Goal: Ask a question: Seek information or help from site administrators or community

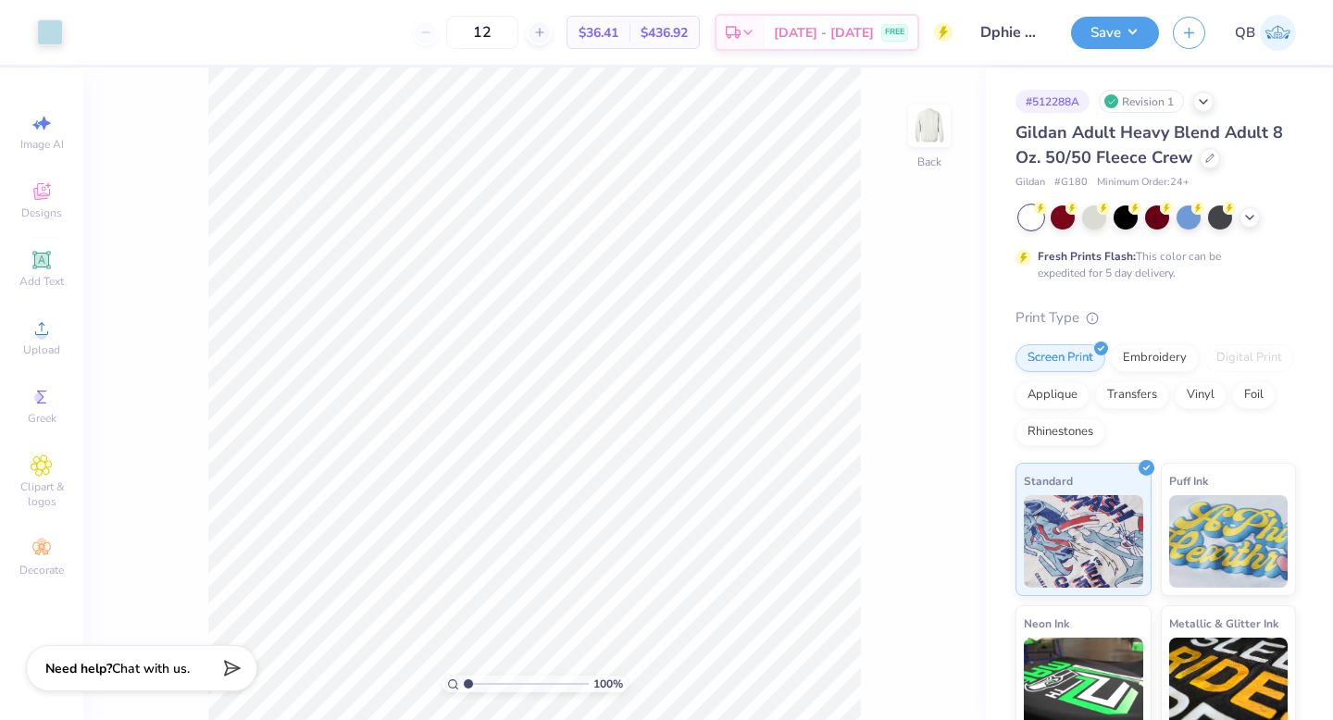
click at [184, 627] on span "Chat with us." at bounding box center [151, 669] width 78 height 18
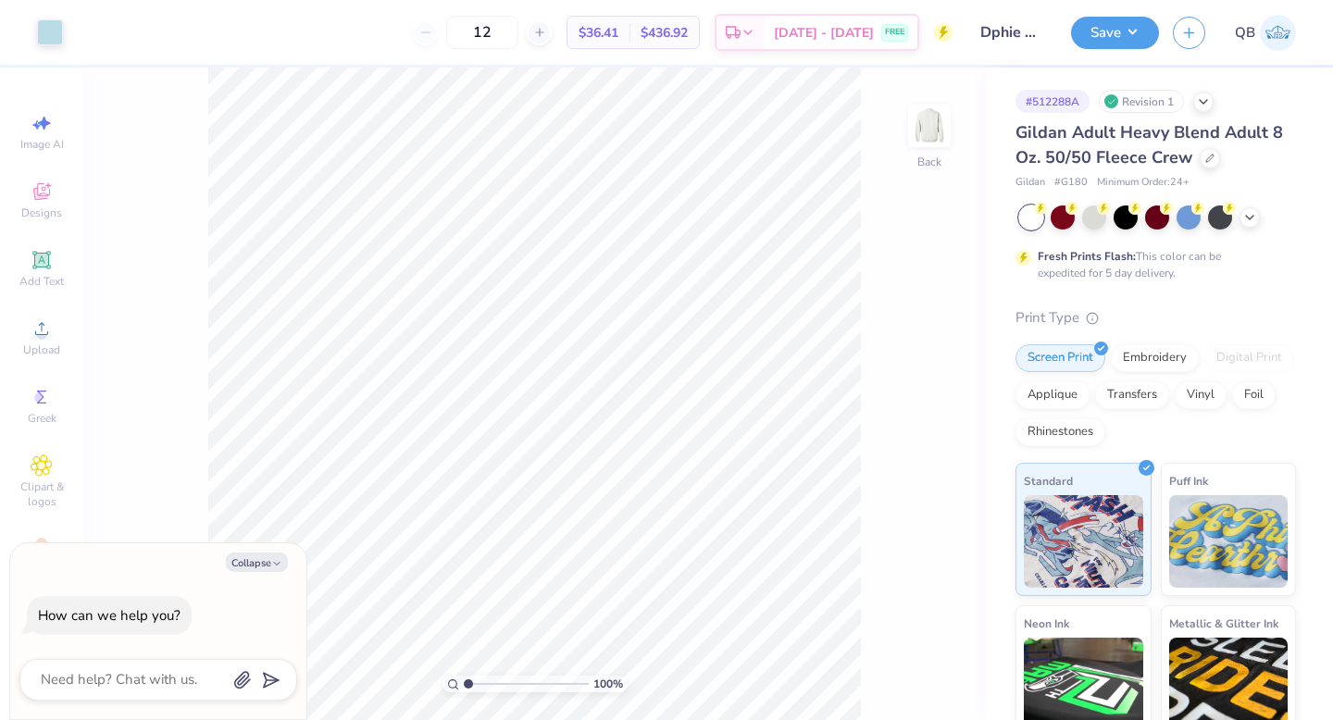
type textarea "x"
click at [166, 627] on textarea at bounding box center [133, 679] width 188 height 25
type textarea "t"
type textarea "x"
type textarea "th"
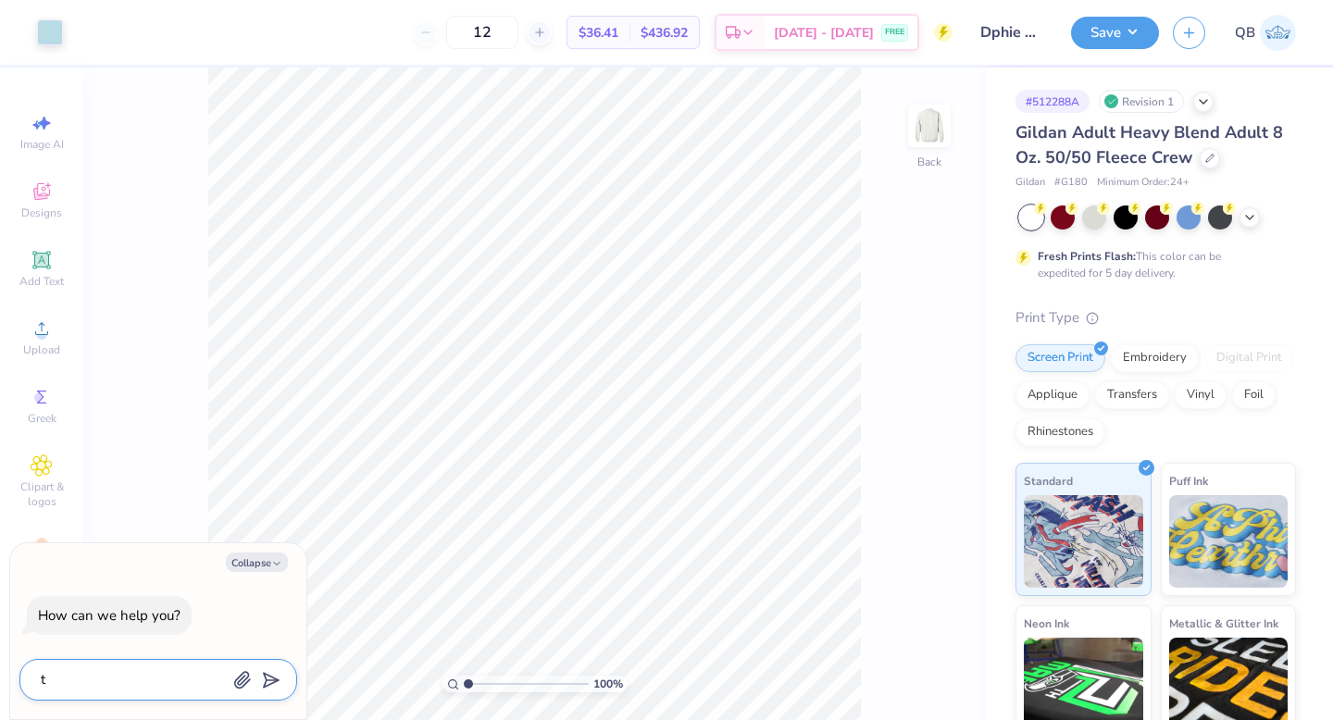
type textarea "x"
type textarea "thi"
type textarea "x"
type textarea "this"
type textarea "x"
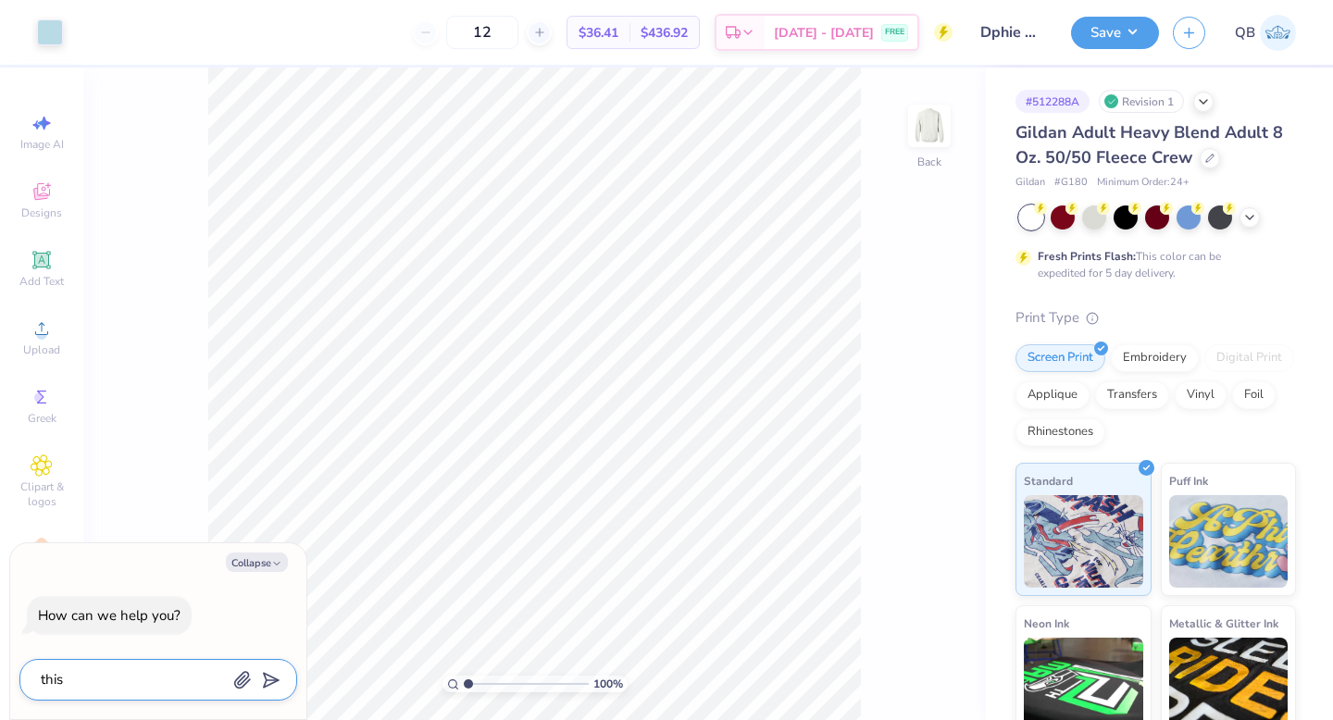
type textarea "this"
type textarea "x"
type textarea "this"
type textarea "x"
type textarea "thi"
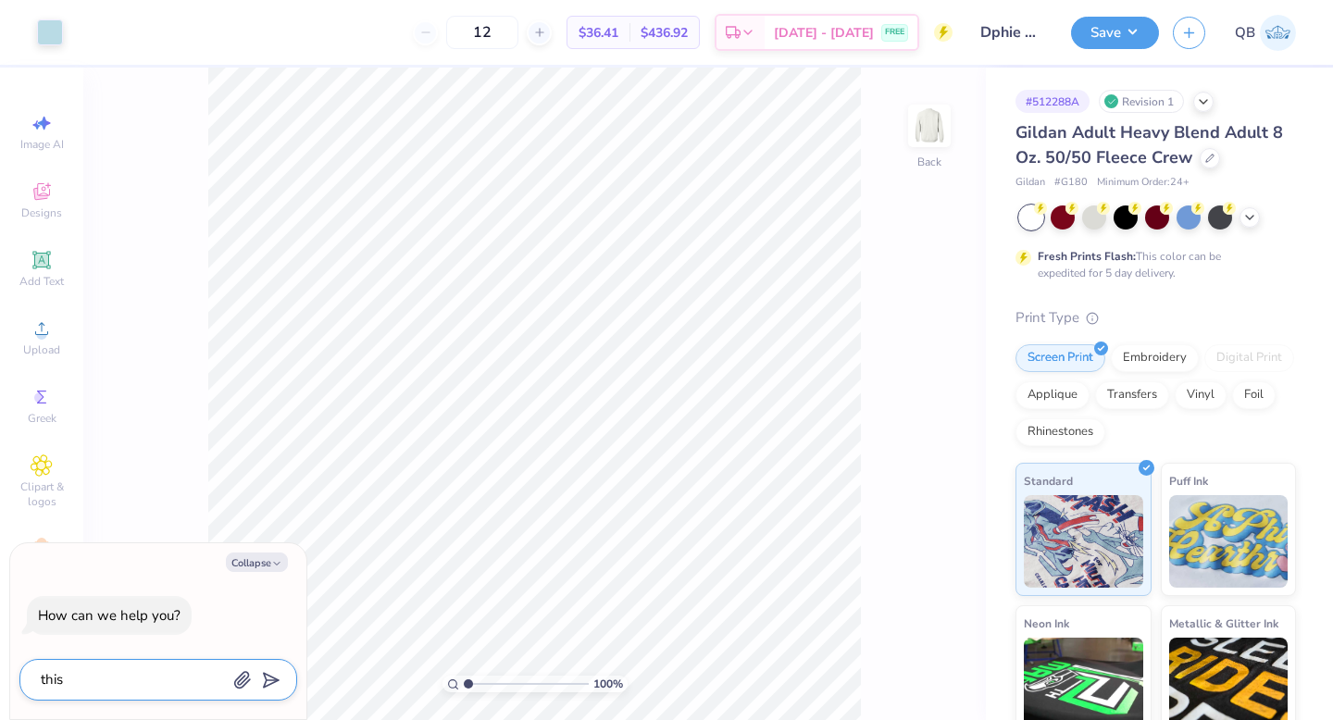
type textarea "x"
type textarea "th"
type textarea "x"
type textarea "t"
type textarea "x"
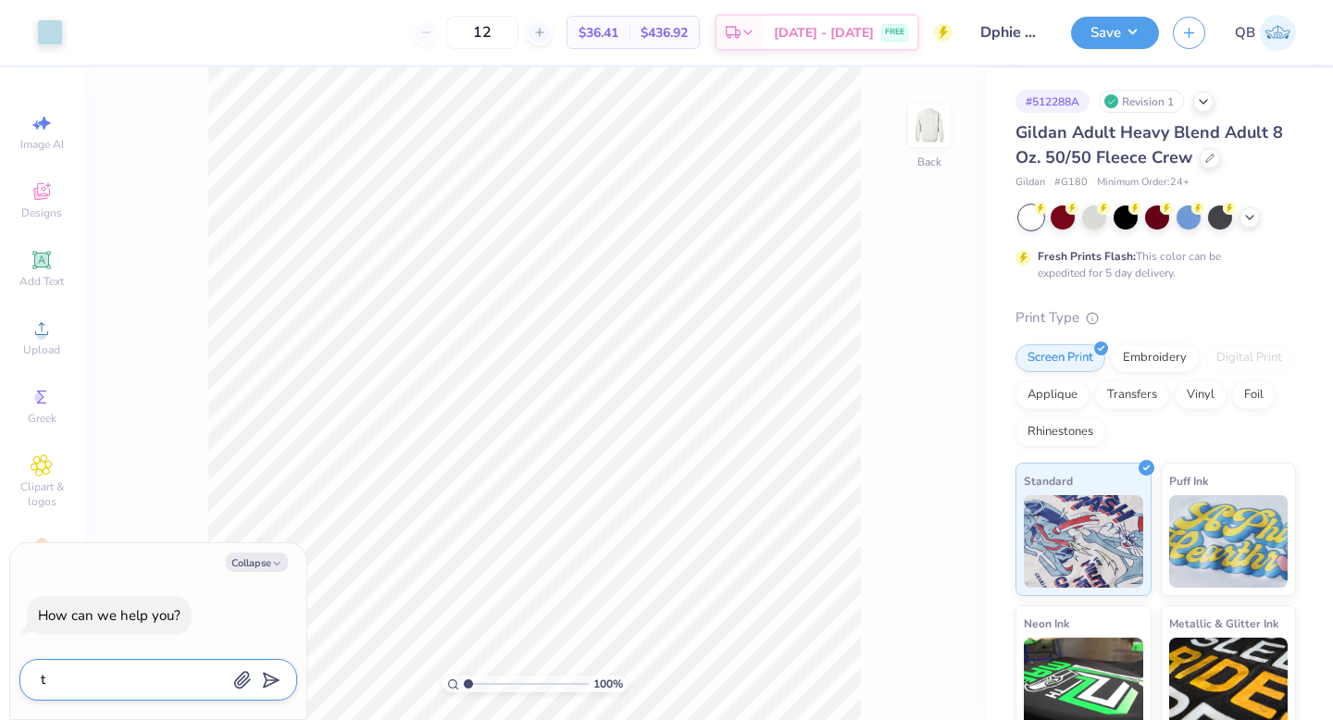
type textarea "x"
type textarea "i"
type textarea "x"
type textarea "I"
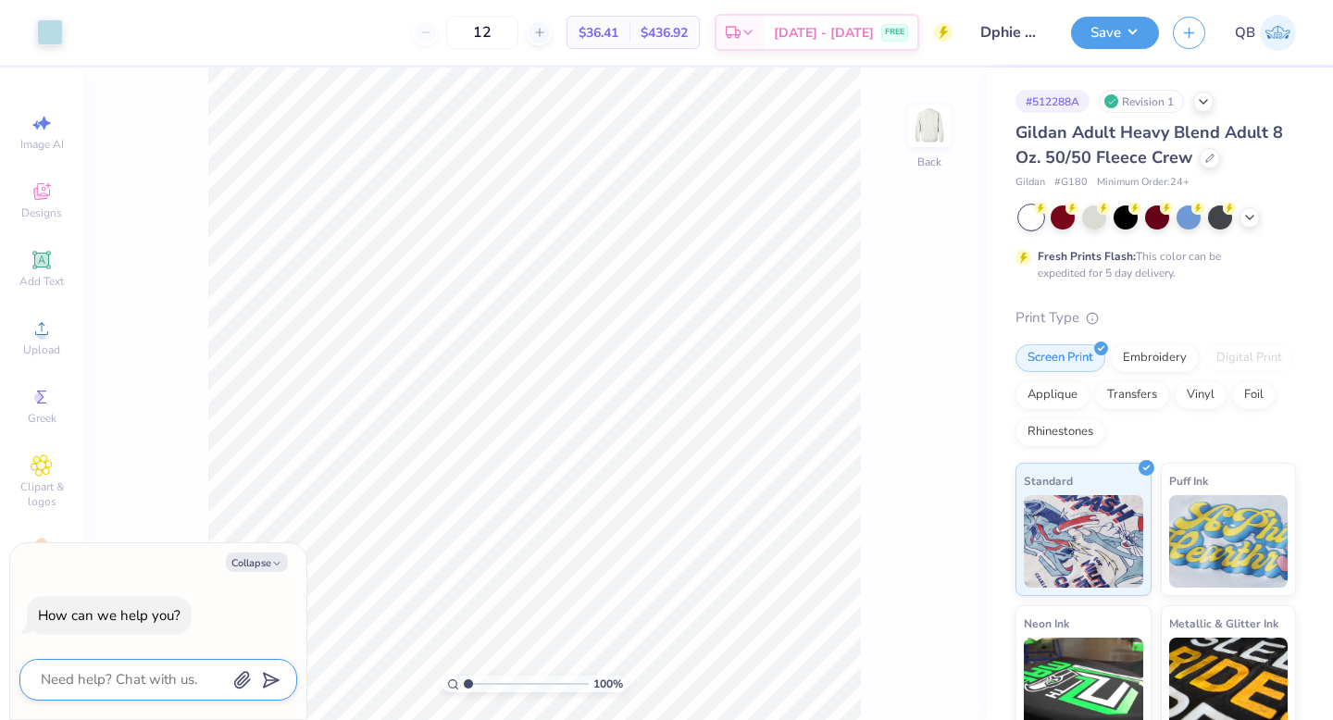
type textarea "x"
type textarea "I"
type textarea "x"
type textarea "I w"
type textarea "x"
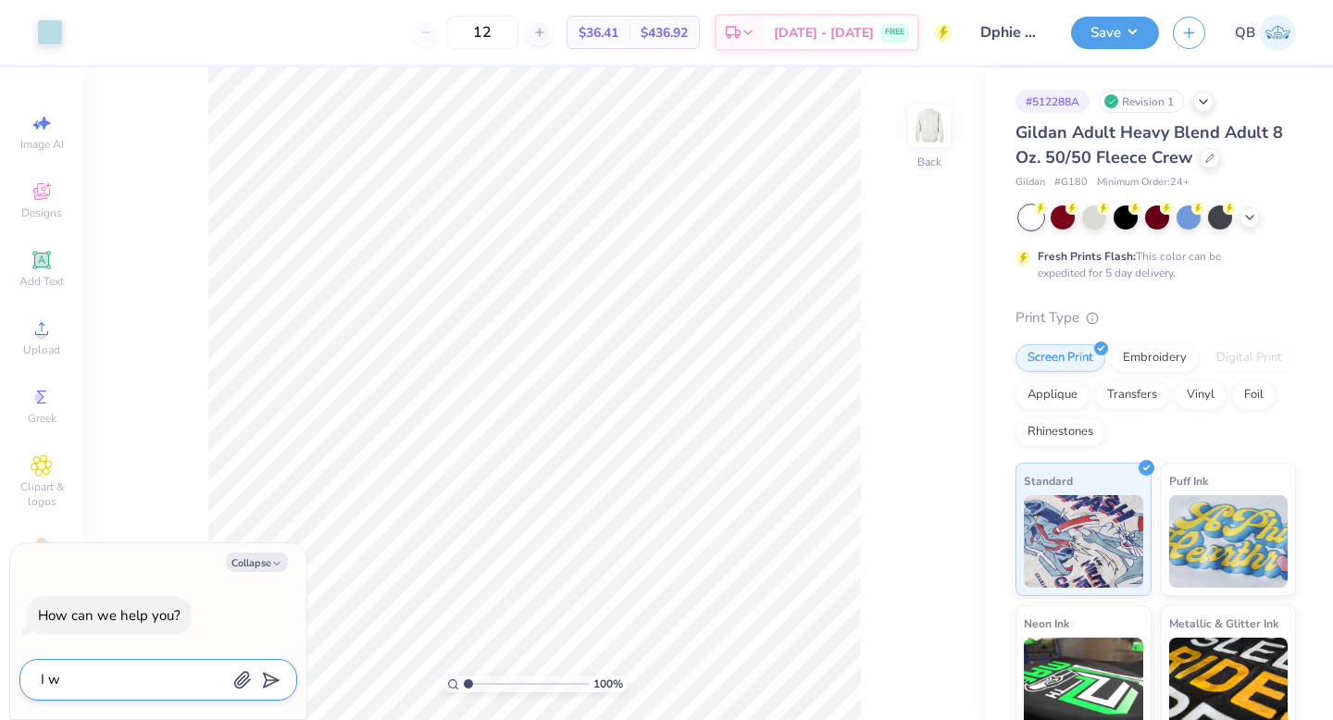
type textarea "I wa"
type textarea "x"
type textarea "I was"
type textarea "x"
type textarea "I was"
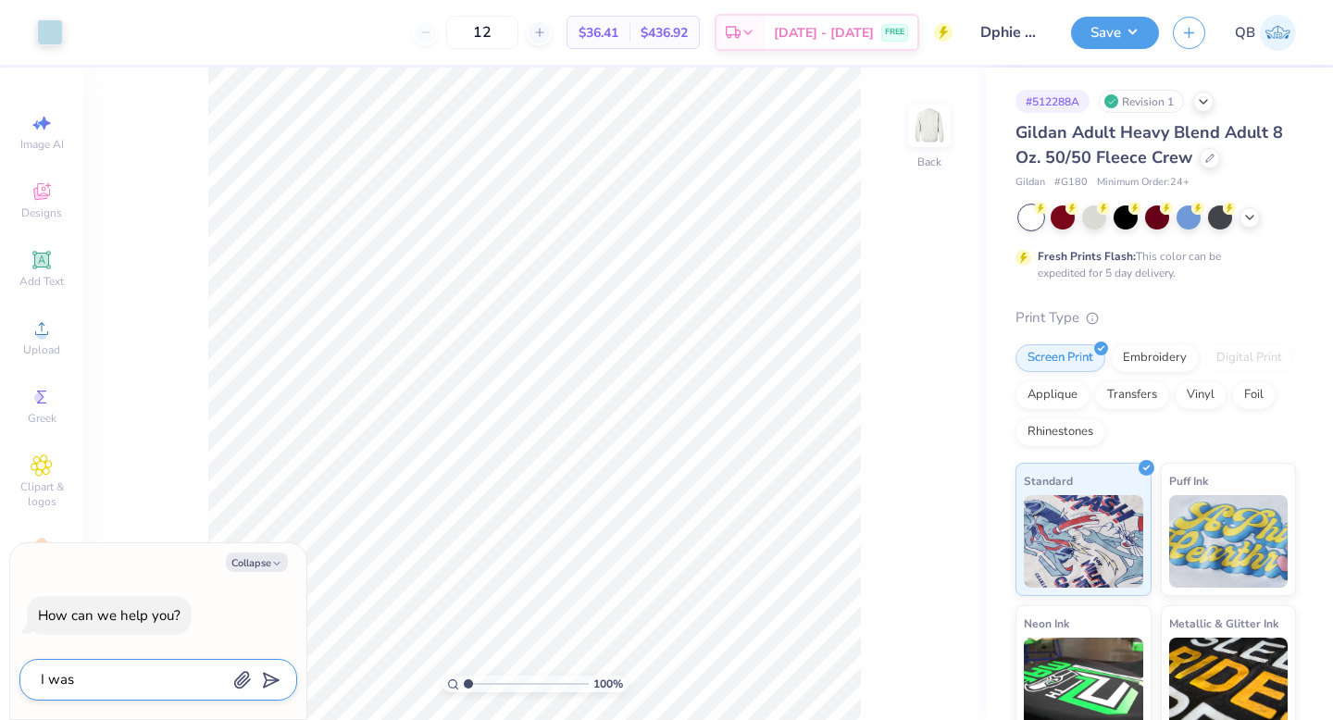
type textarea "x"
type textarea "I was t"
type textarea "x"
type textarea "I was to"
type textarea "x"
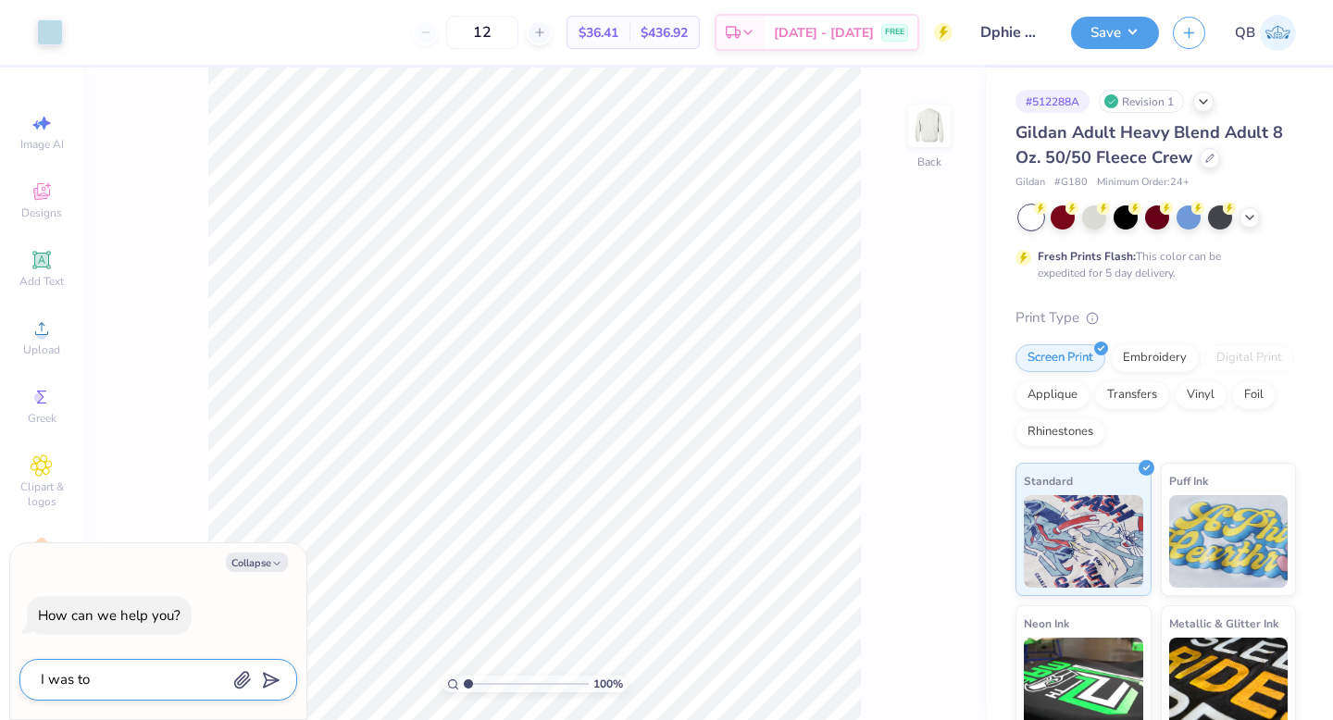
type textarea "I was tol"
type textarea "x"
type textarea "I was told"
type textarea "x"
type textarea "I was told"
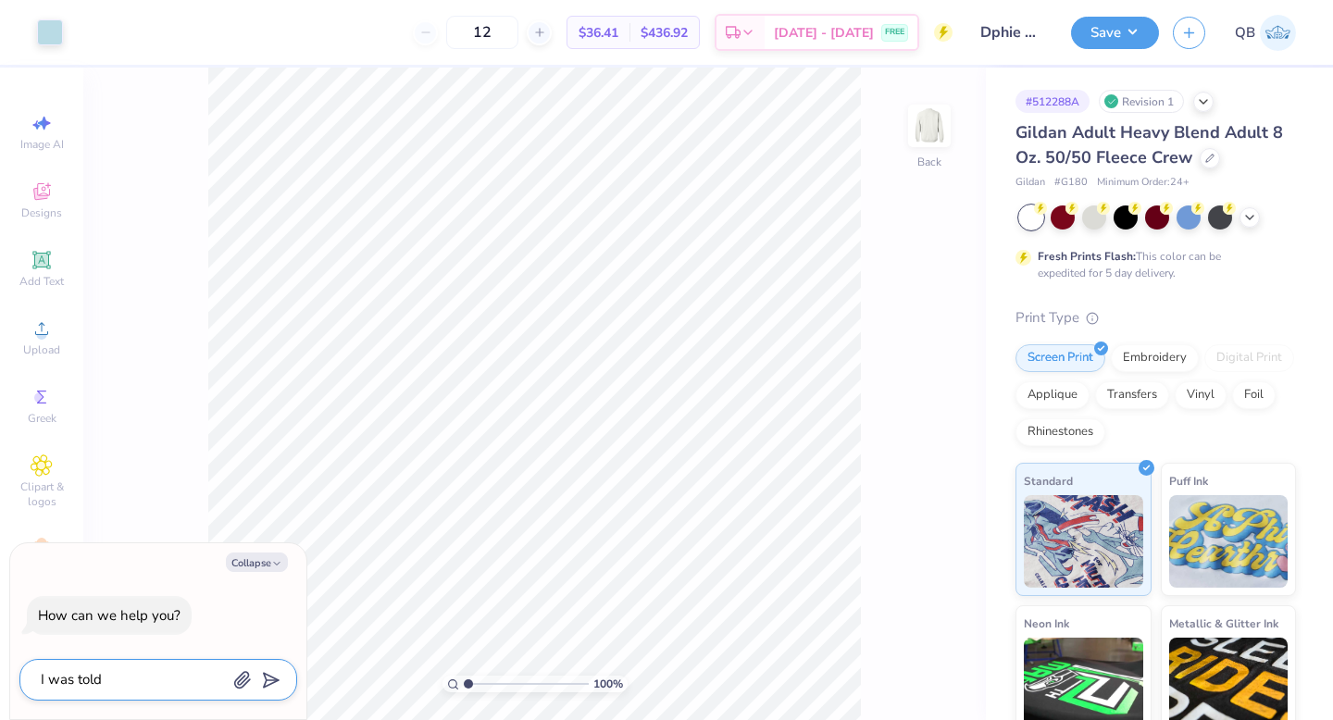
type textarea "x"
type textarea "I was told g"
type textarea "x"
type textarea "I was told g1"
type textarea "x"
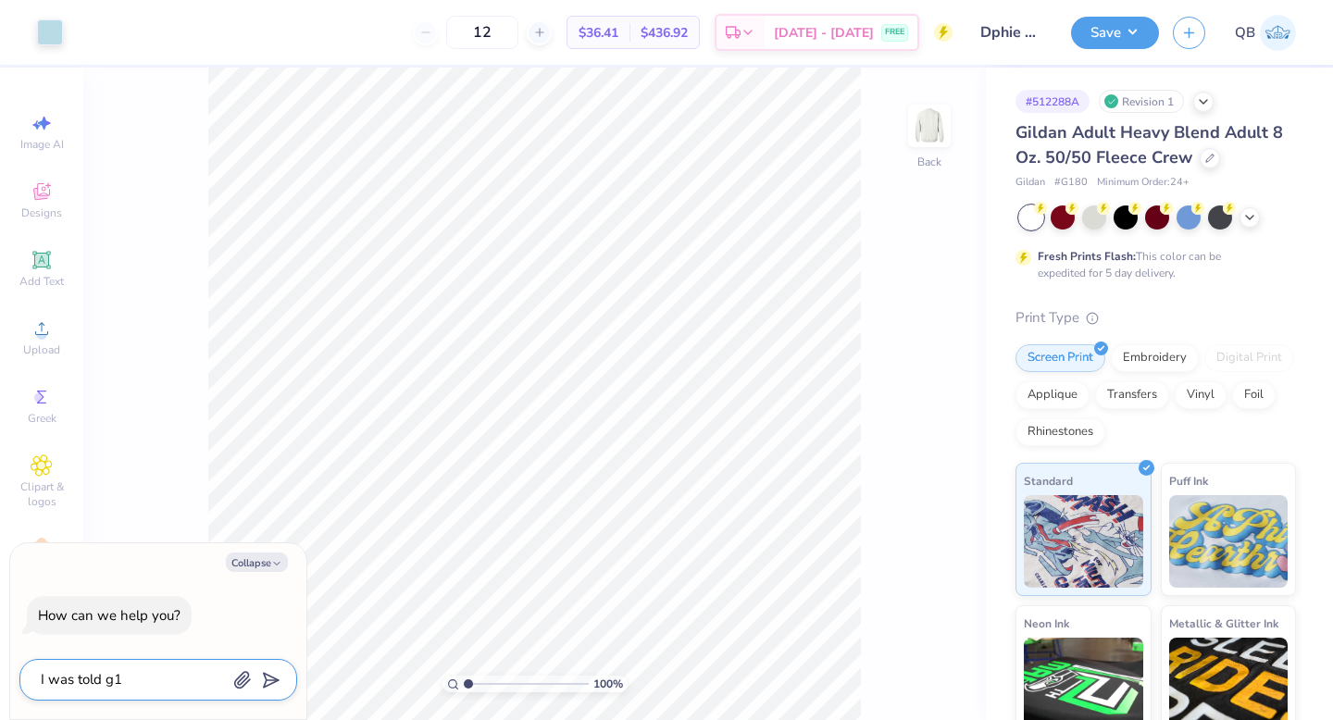
type textarea "I was told g18"
type textarea "x"
type textarea "I was told g180"
type textarea "x"
type textarea "I was told g180"
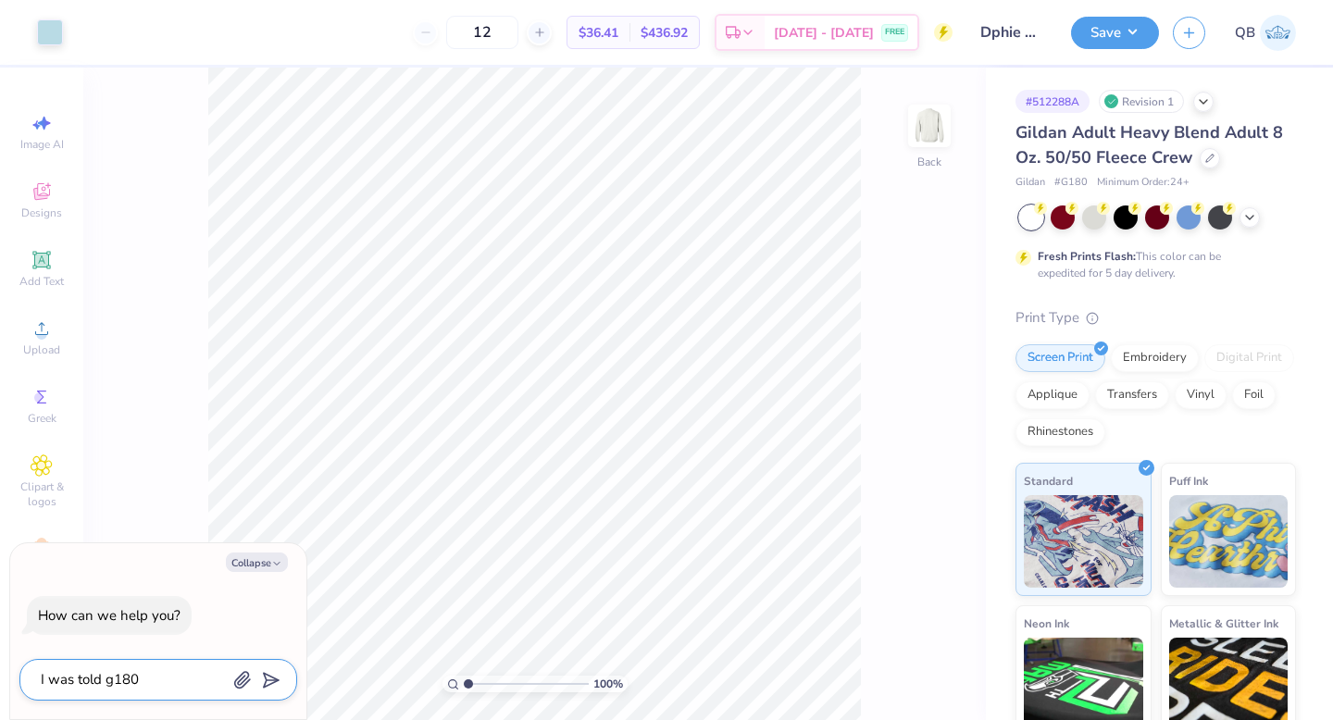
type textarea "x"
type textarea "I was told g180 a"
type textarea "x"
type textarea "I was told g180 an"
type textarea "x"
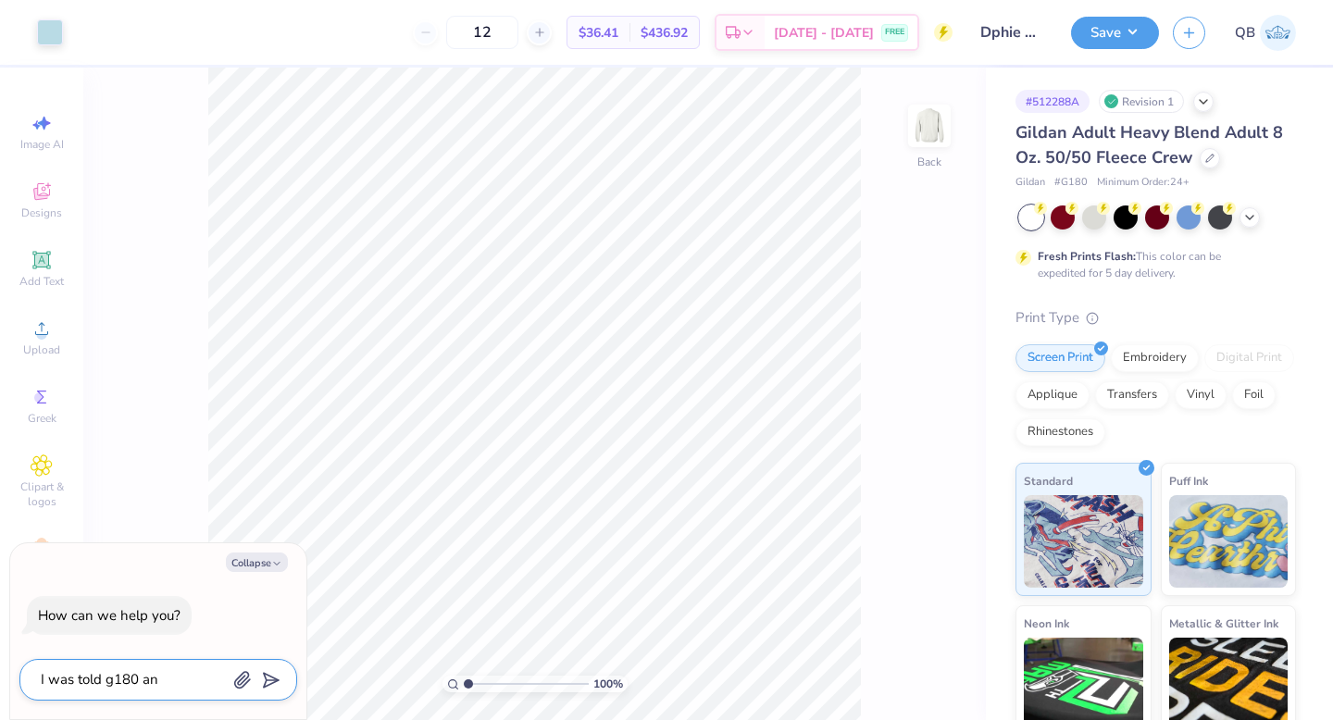
type textarea "I was told g180 and"
type textarea "x"
type textarea "I was told g180 and"
type textarea "x"
type textarea "I was told g180 and g"
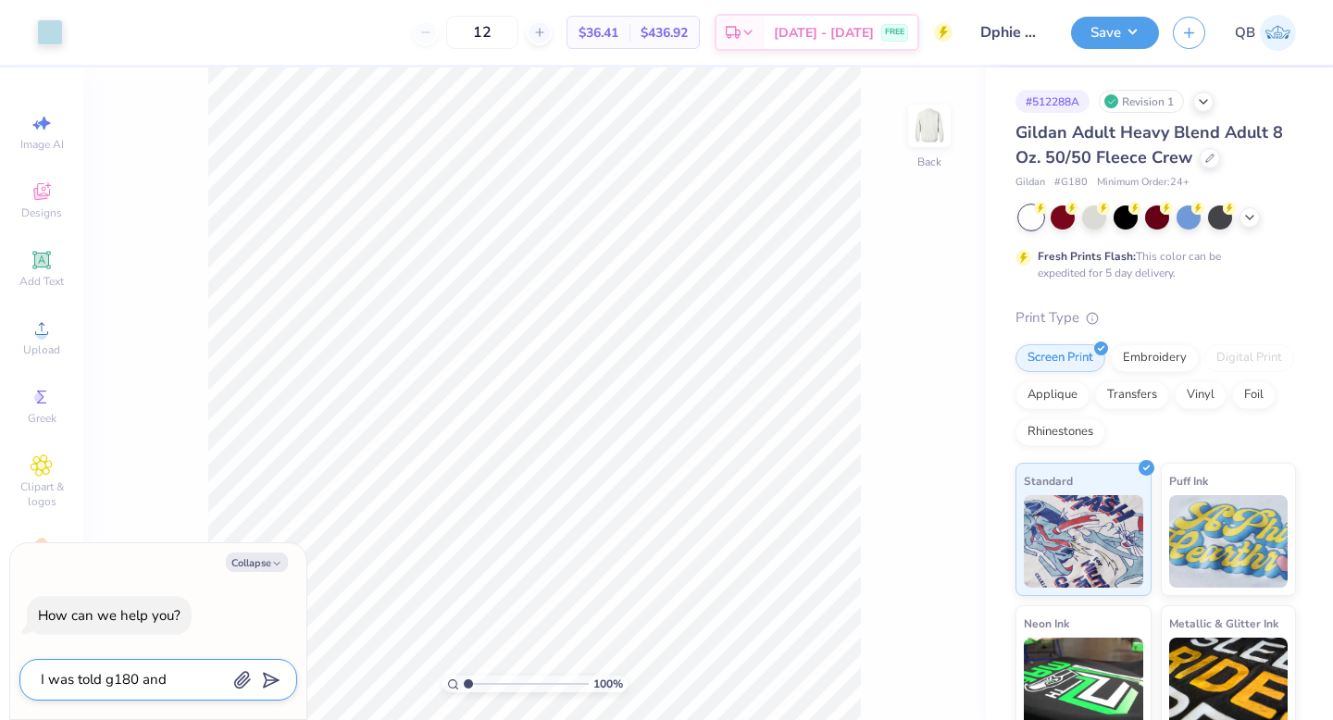
type textarea "x"
type textarea "I was told g180 and g1"
type textarea "x"
type textarea "I was told g180 and g18"
type textarea "x"
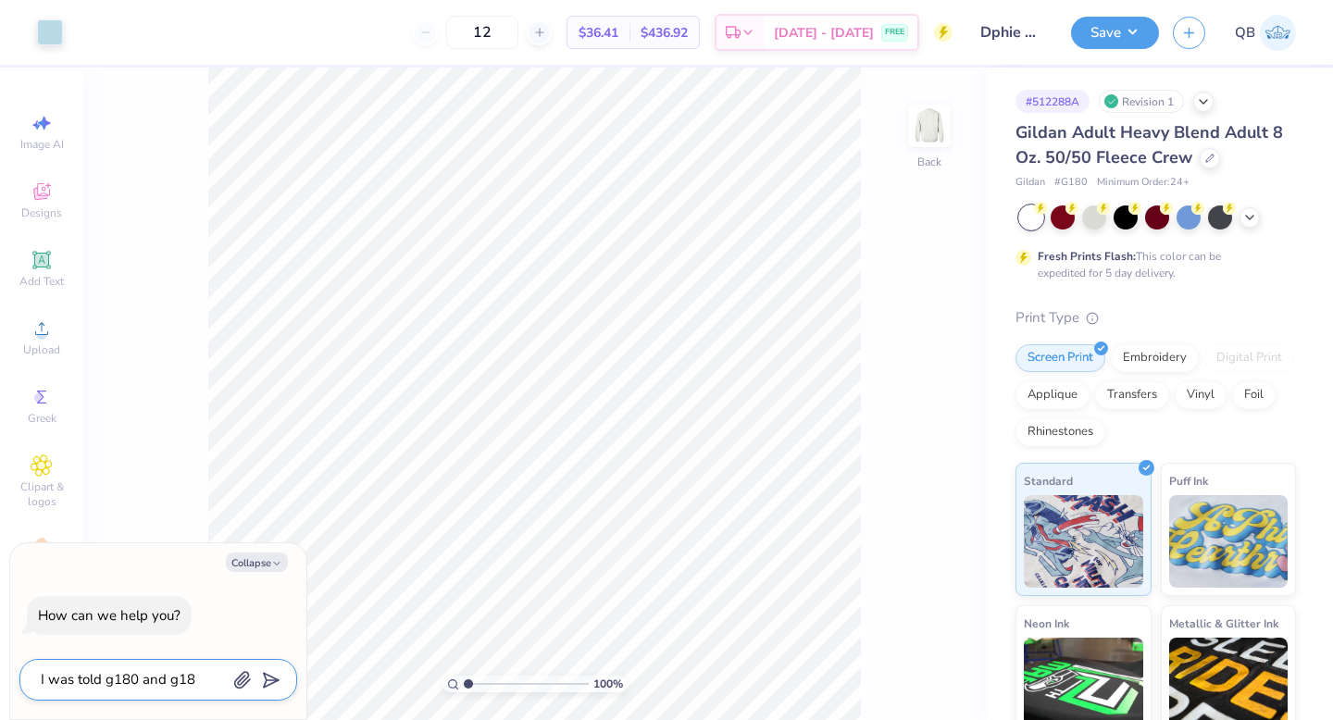
type textarea "I was told g180 and g182"
type textarea "x"
type textarea "I was told g180 and g182"
type textarea "x"
type textarea "I was told g180 and g182 m"
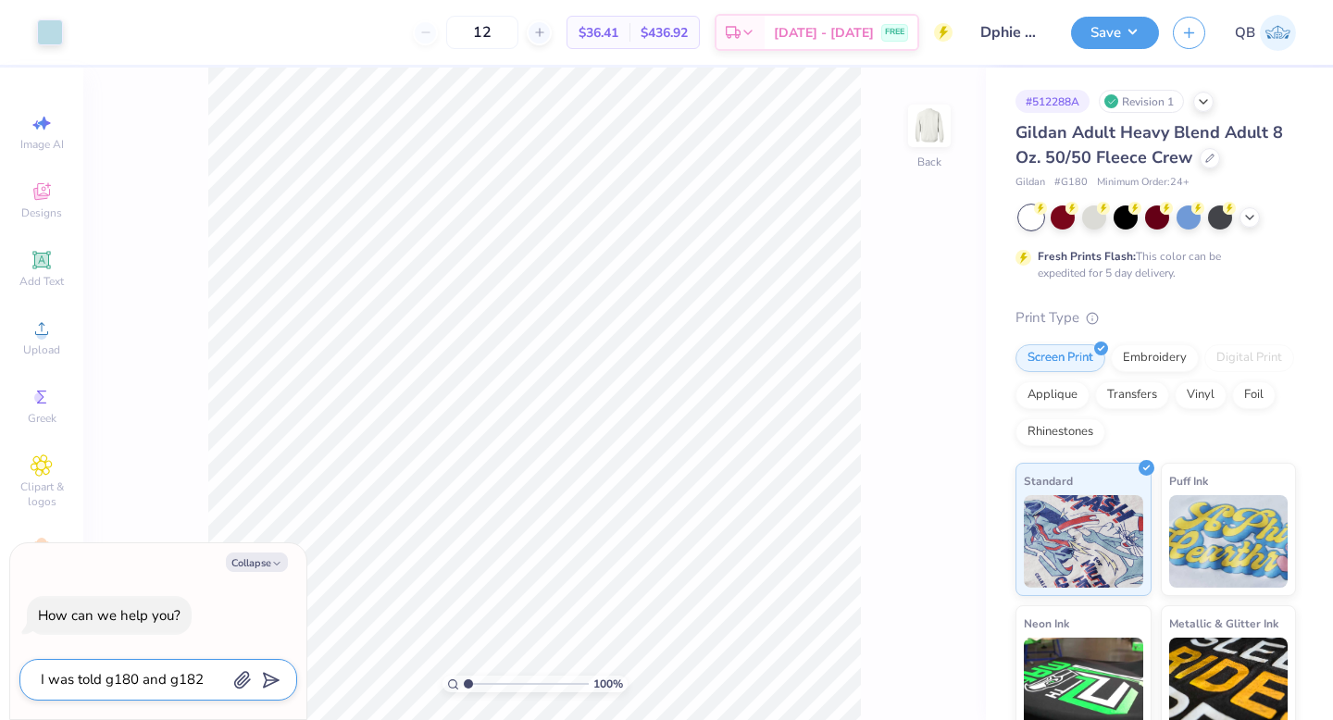
type textarea "x"
type textarea "I was told g180 and g182 ma"
type textarea "x"
type textarea "I was told g180 and g182 mat"
type textarea "x"
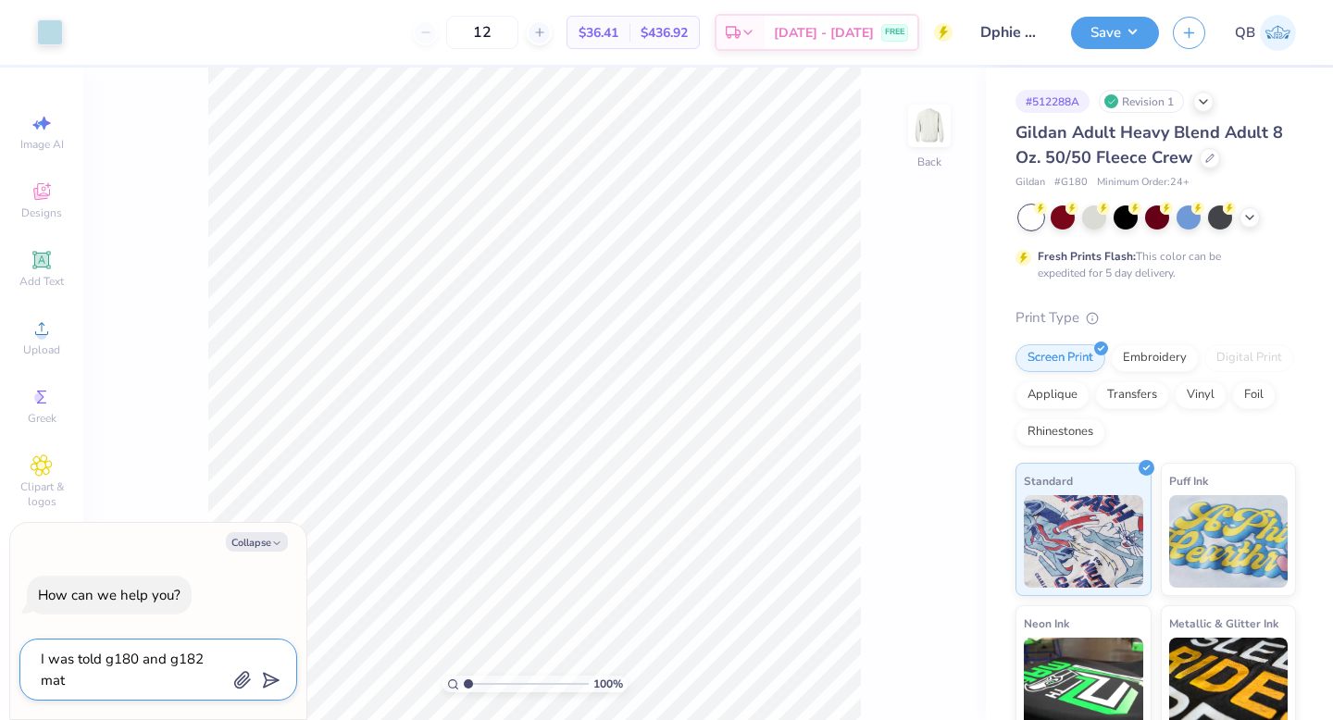
type textarea "I was told g180 and g182 matc"
type textarea "x"
type textarea "I was told g180 and g182 match"
type textarea "x"
type textarea "I was told g180 and g182 match"
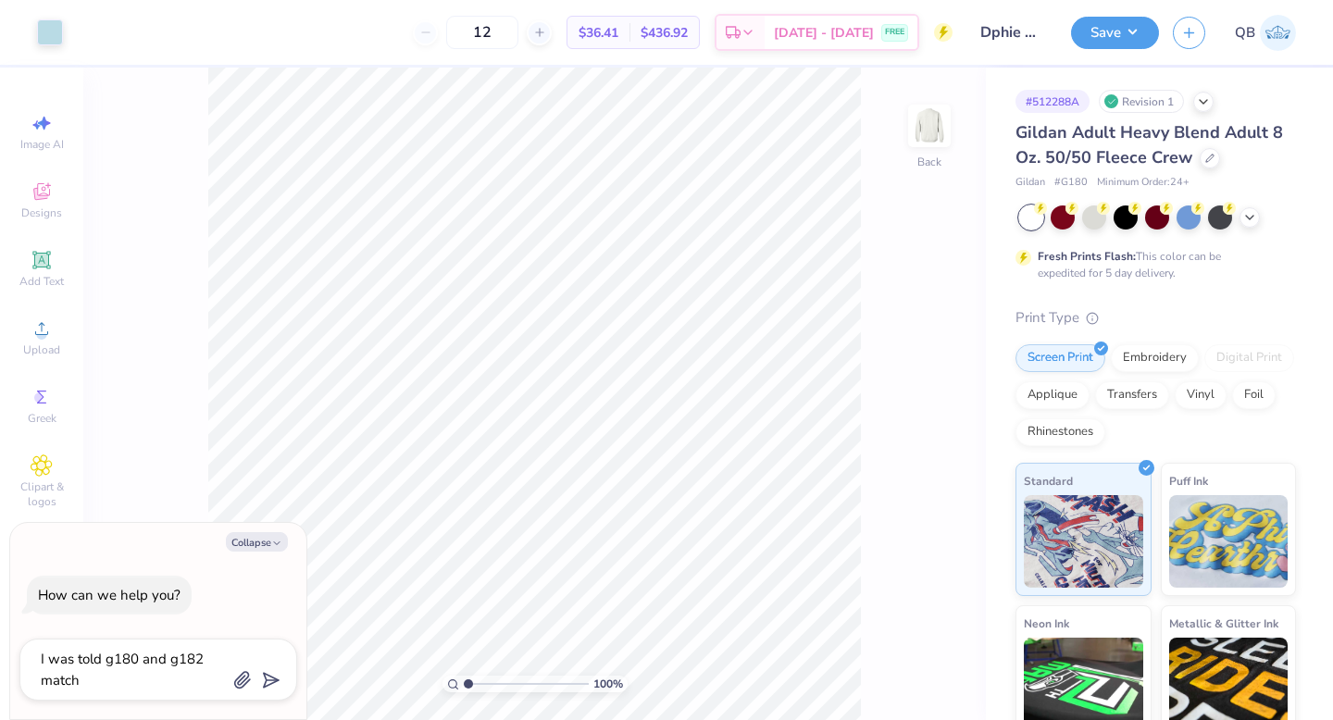
type textarea "x"
type textarea "I was told g180 and g182 match"
type textarea "x"
type textarea "I was told g180 and g182 match b"
type textarea "x"
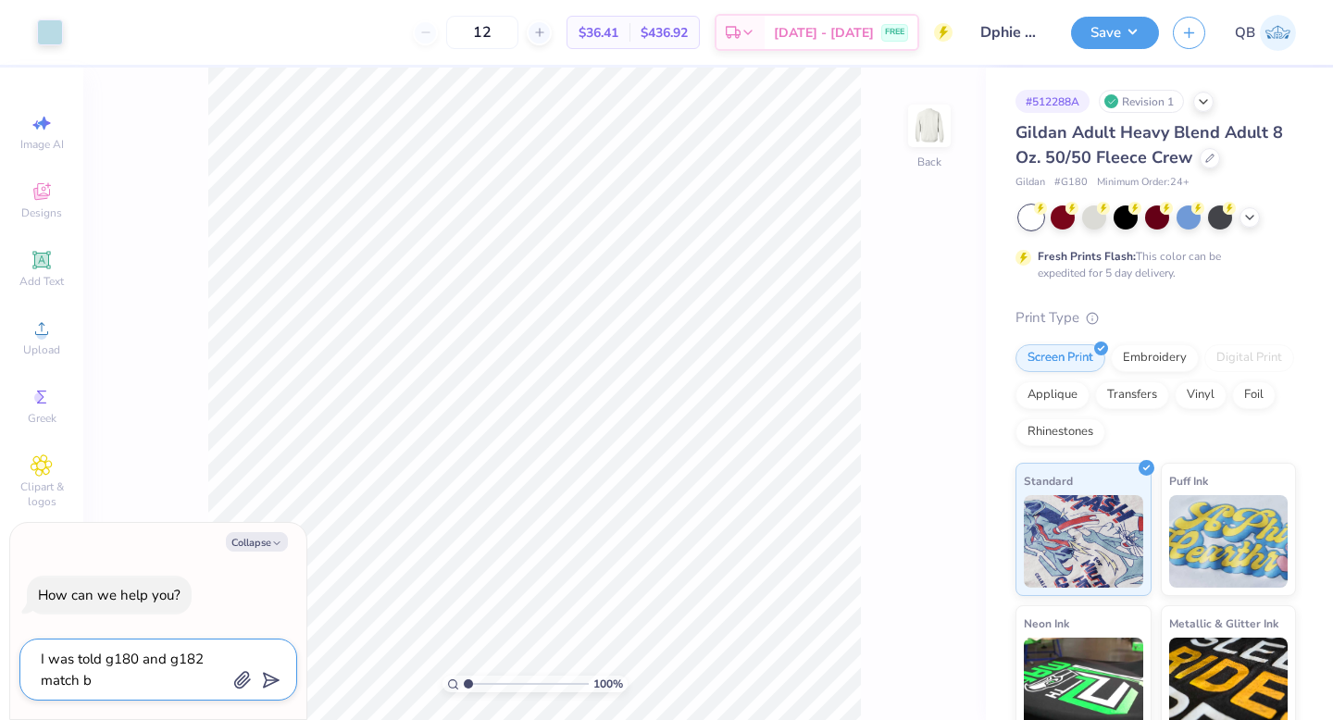
type textarea "I was told g180 and g182 match bu"
type textarea "x"
type textarea "I was told g180 and g182 match but"
type textarea "x"
type textarea "I was told g180 and g182 match but"
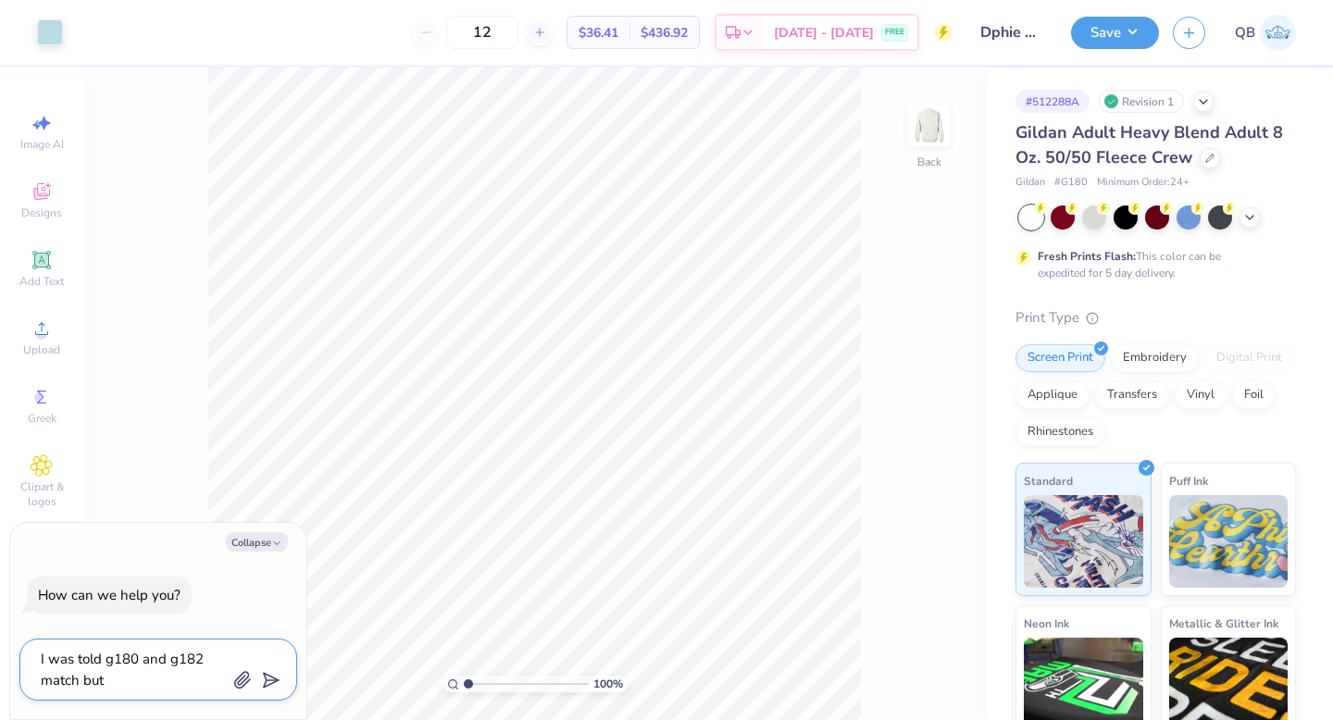
type textarea "x"
type textarea "I was told g180 and g182 match but t"
type textarea "x"
type textarea "I was told g180 and g182 match but th"
type textarea "x"
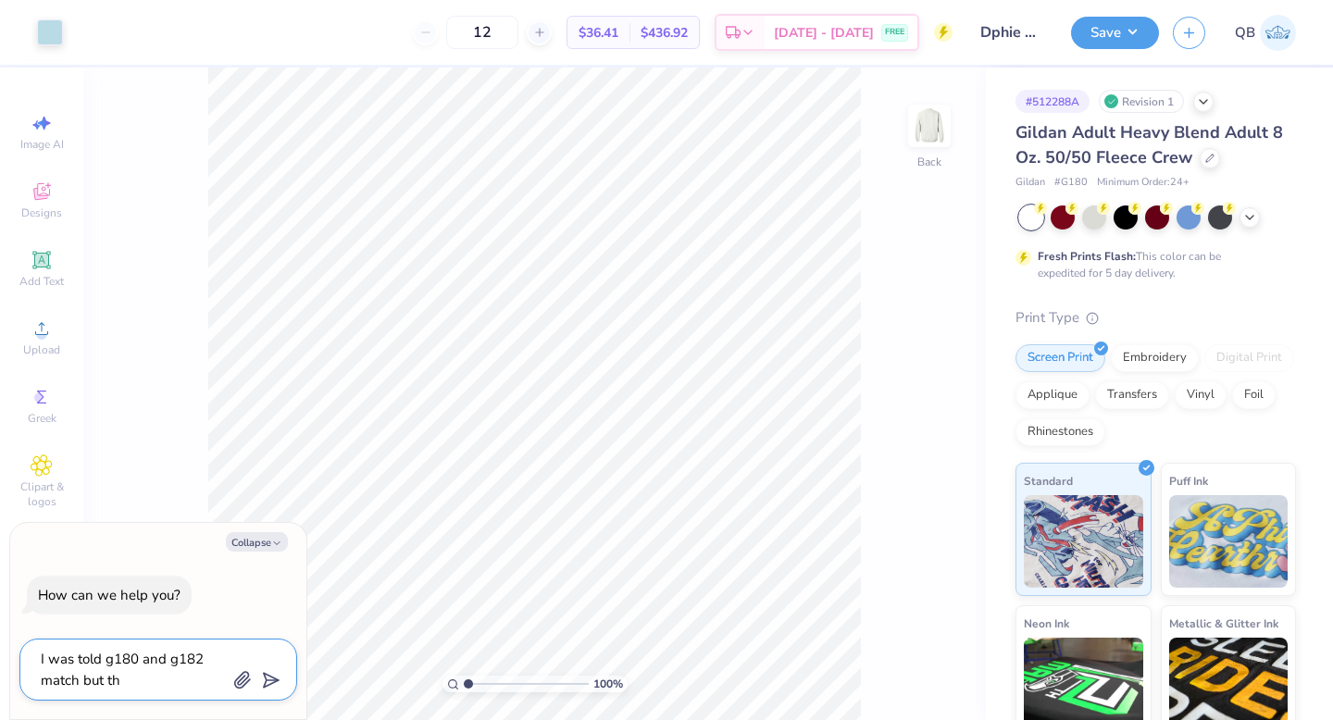
type textarea "I was told g180 and g182 match but the"
type textarea "x"
type textarea "I was told g180 and g182 match but they"
type textarea "x"
type textarea "I was told g180 and g182 match but they"
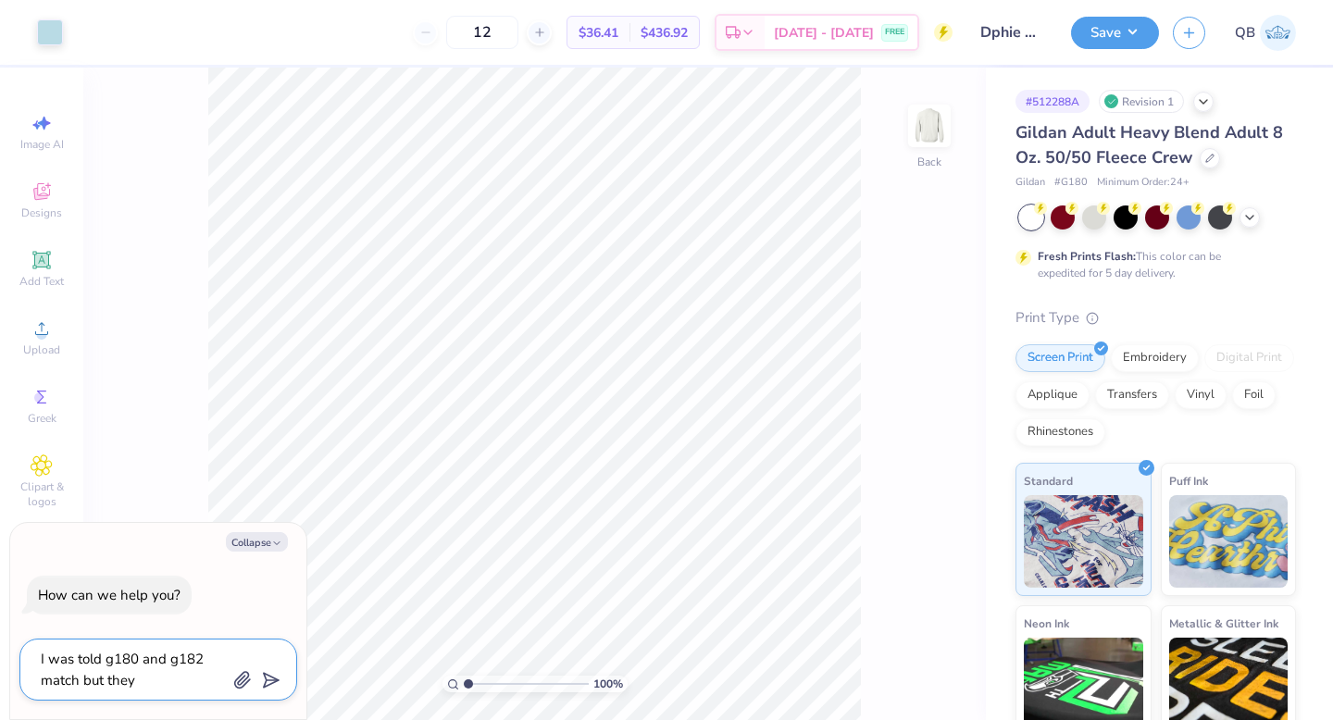
type textarea "x"
type textarea "I was told g180 and g182 match but they l"
type textarea "x"
type textarea "I was told g180 and g182 match but they lo"
type textarea "x"
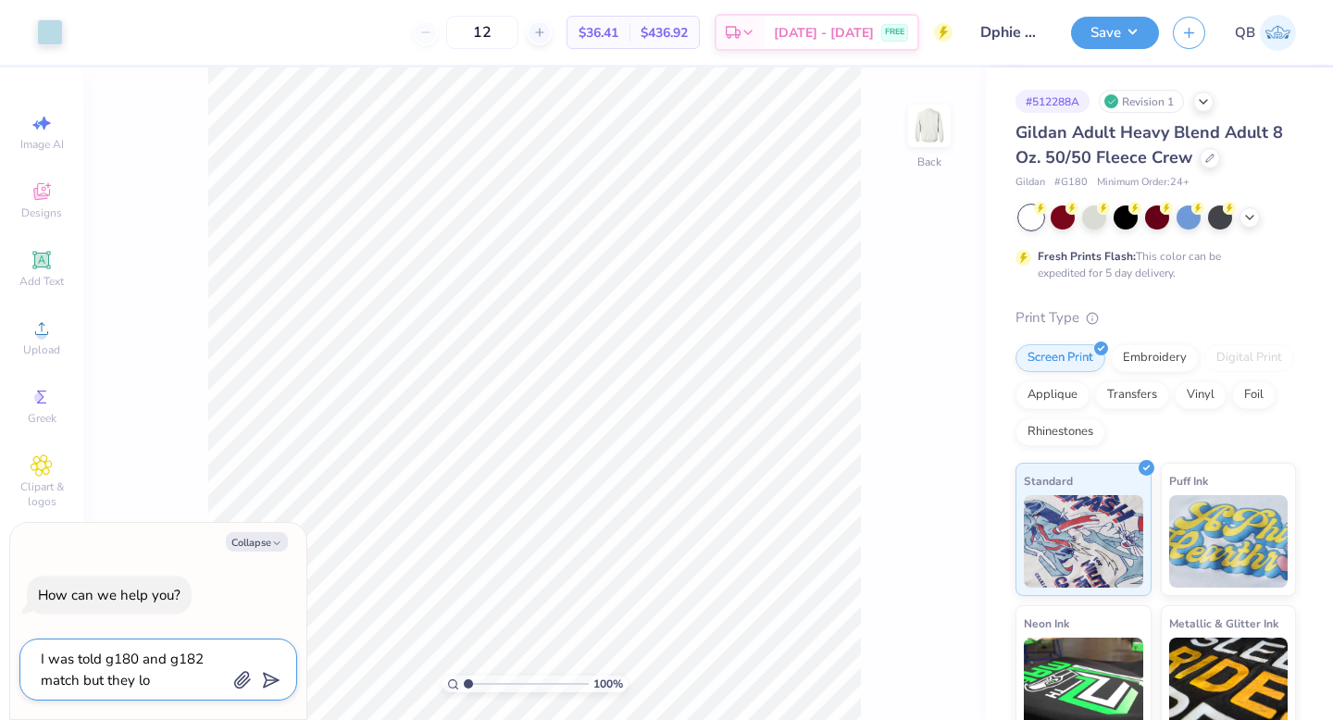
type textarea "I was told g180 and g182 match but they loo"
type textarea "x"
type textarea "I was told g180 and g182 match but they look"
type textarea "x"
type textarea "I was told g180 and g182 match but they look"
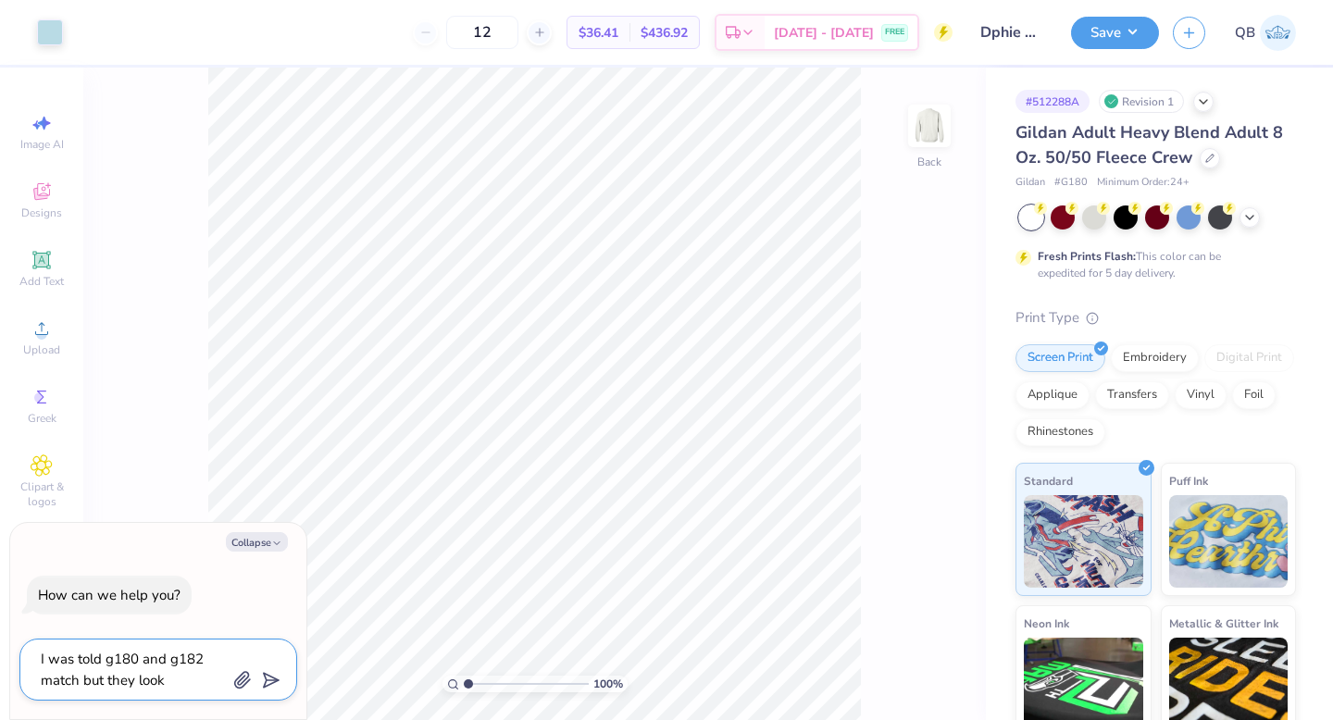
type textarea "x"
type textarea "I was told g180 and g182 match but they look c"
type textarea "x"
type textarea "I was told g180 and g182 match but they look co"
type textarea "x"
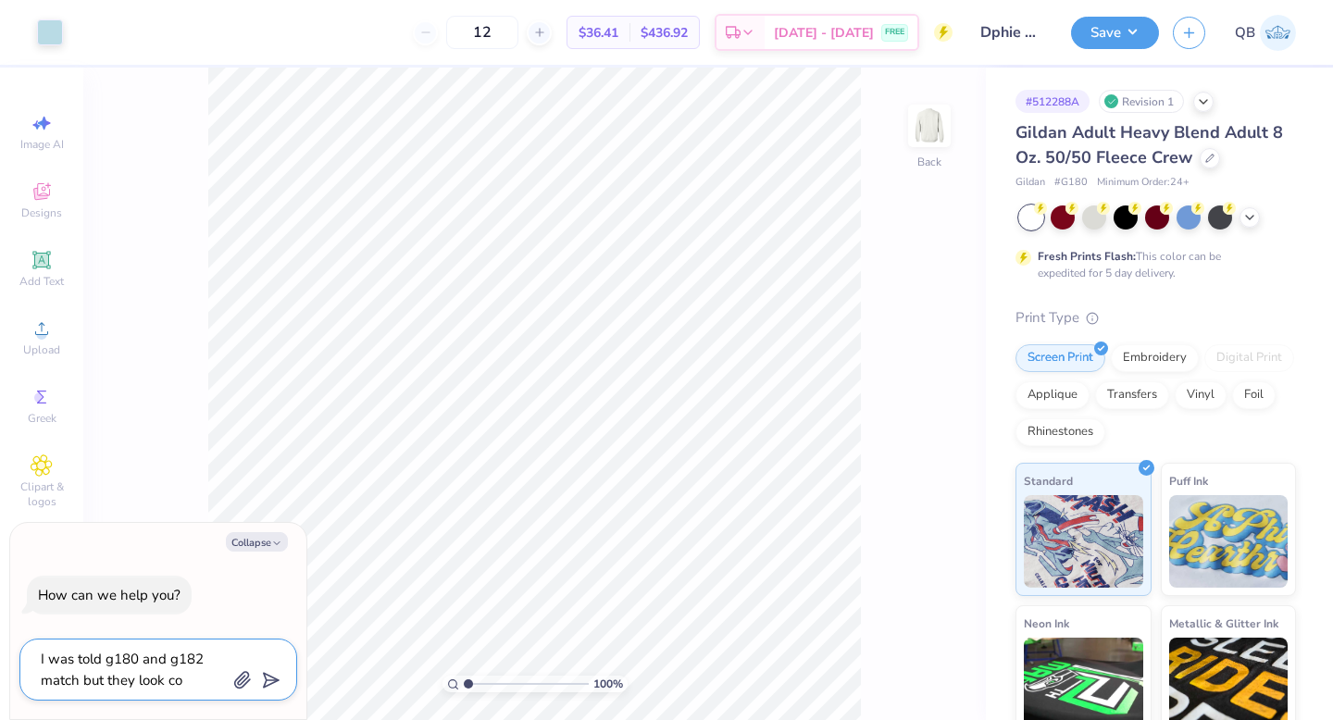
type textarea "I was told g180 and g182 match but they look com"
type textarea "x"
type textarea "I was told g180 and g182 match but they look comp"
type textarea "x"
type textarea "I was told g180 and g182 match but they look compl"
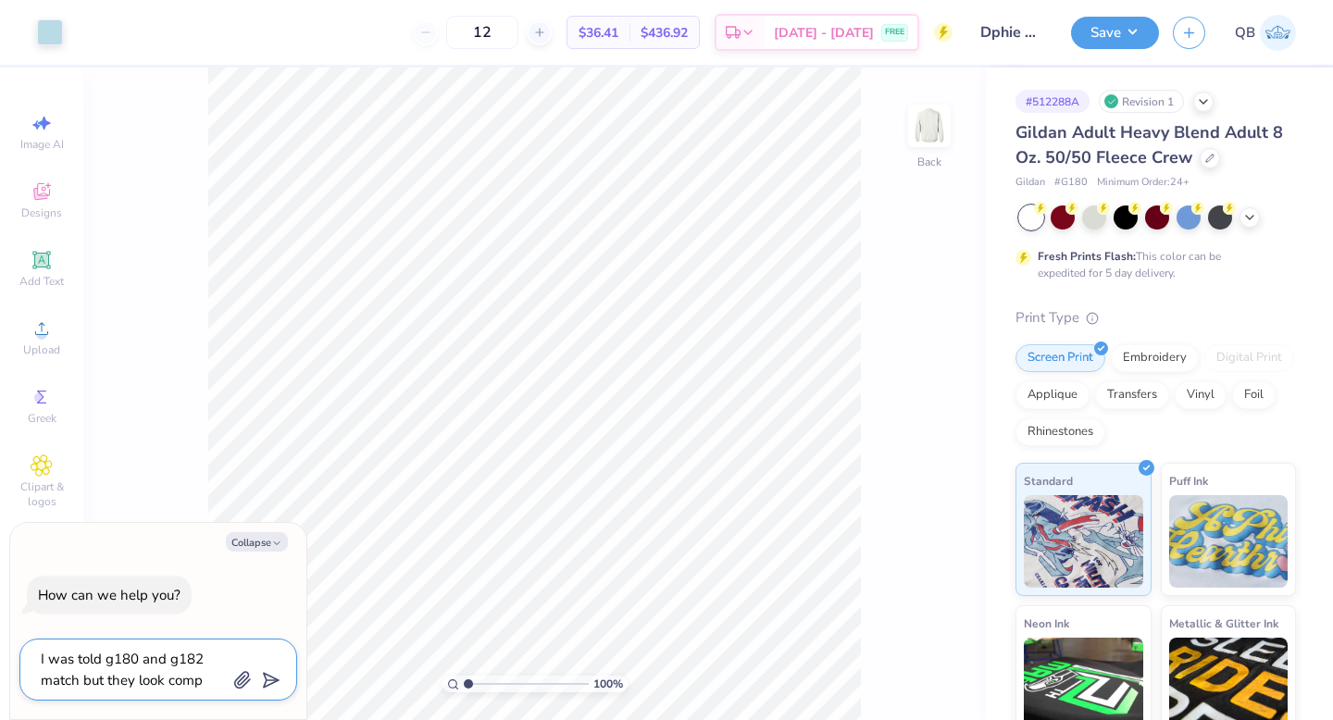
type textarea "x"
type textarea "I was told g180 and g182 match but they look comple"
type textarea "x"
type textarea "I was told g180 and g182 match but they look complet"
type textarea "x"
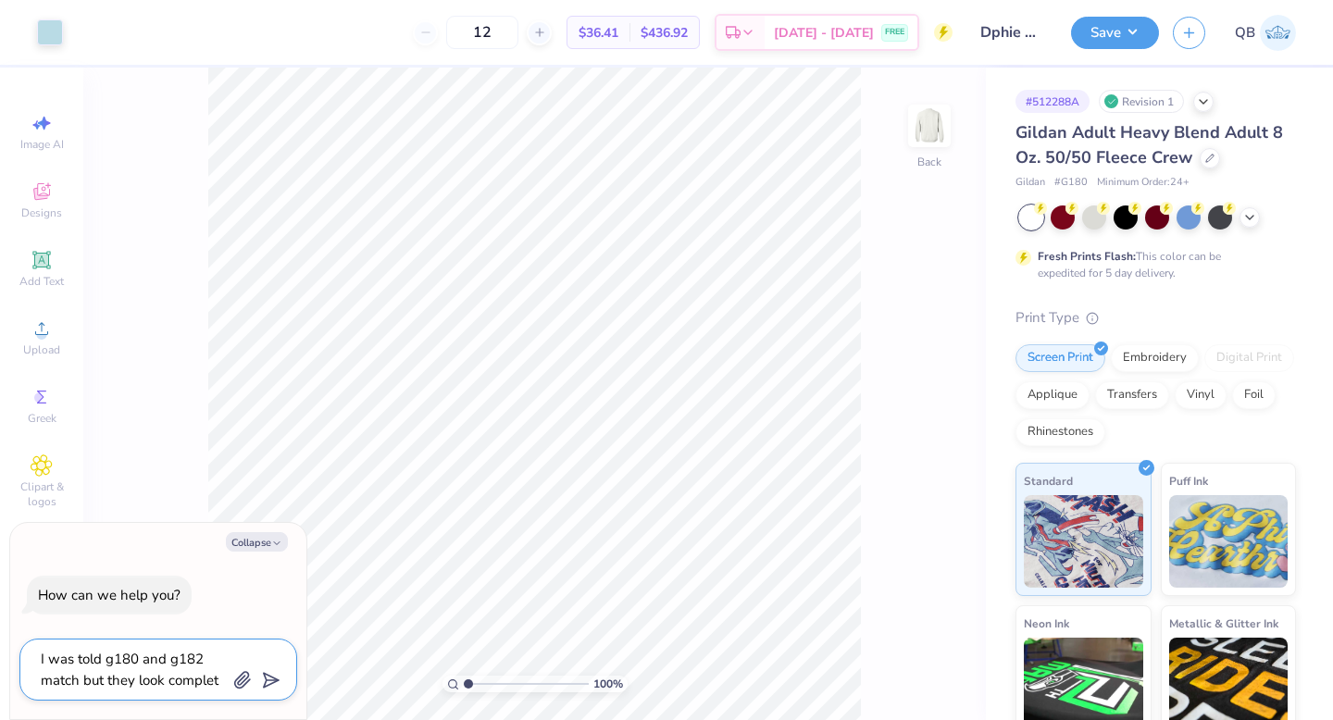
type textarea "I was told g180 and g182 match but they look complete"
type textarea "x"
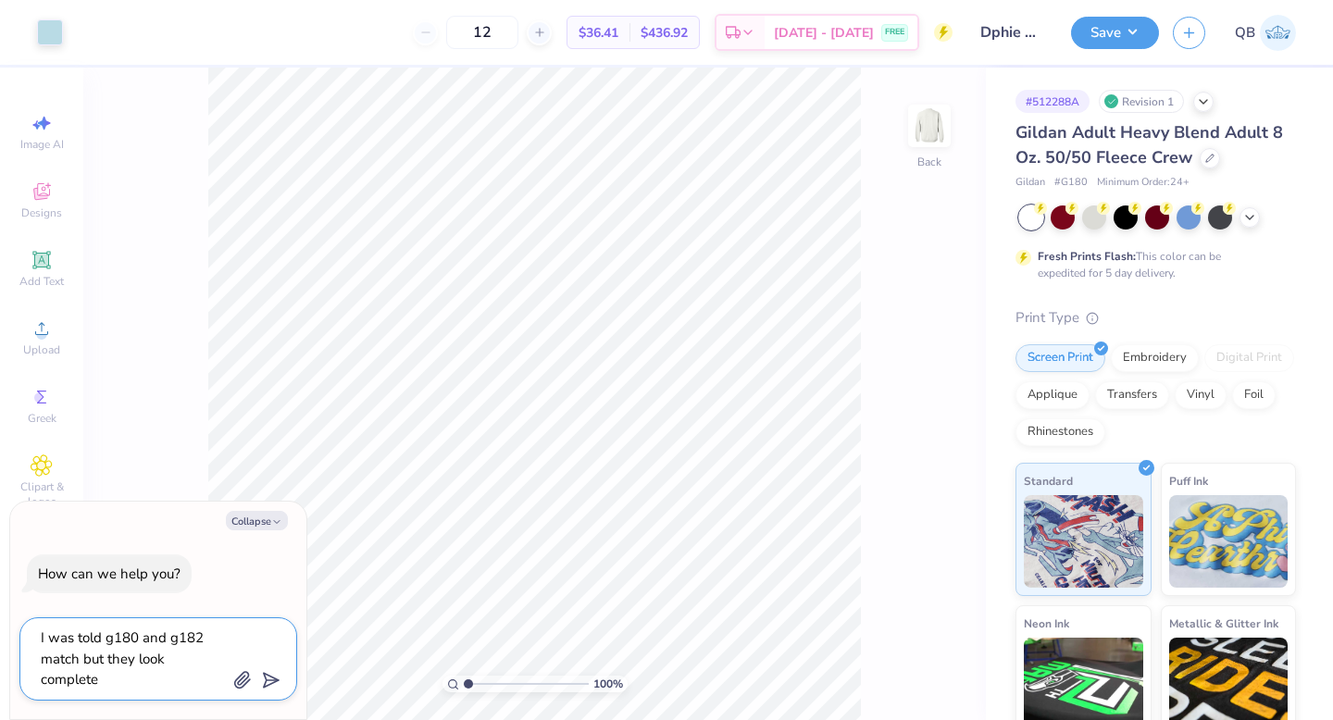
type textarea "I was told g180 and g182 match but they look completel"
type textarea "x"
type textarea "I was told g180 and g182 match but they look completely"
type textarea "x"
type textarea "I was told g180 and g182 match but they look completely"
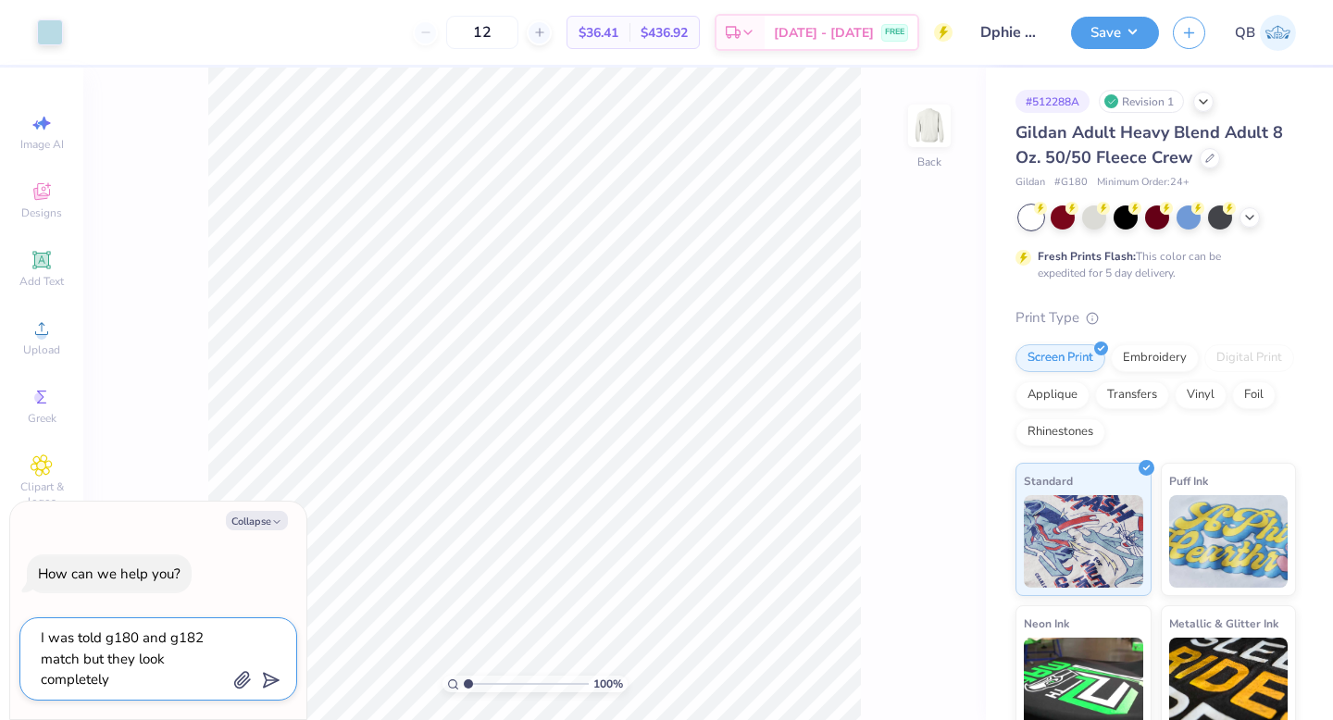
type textarea "x"
type textarea "I was told g180 and g182 match but they look completely d"
type textarea "x"
type textarea "I was told g180 and g182 match but they look completely di"
type textarea "x"
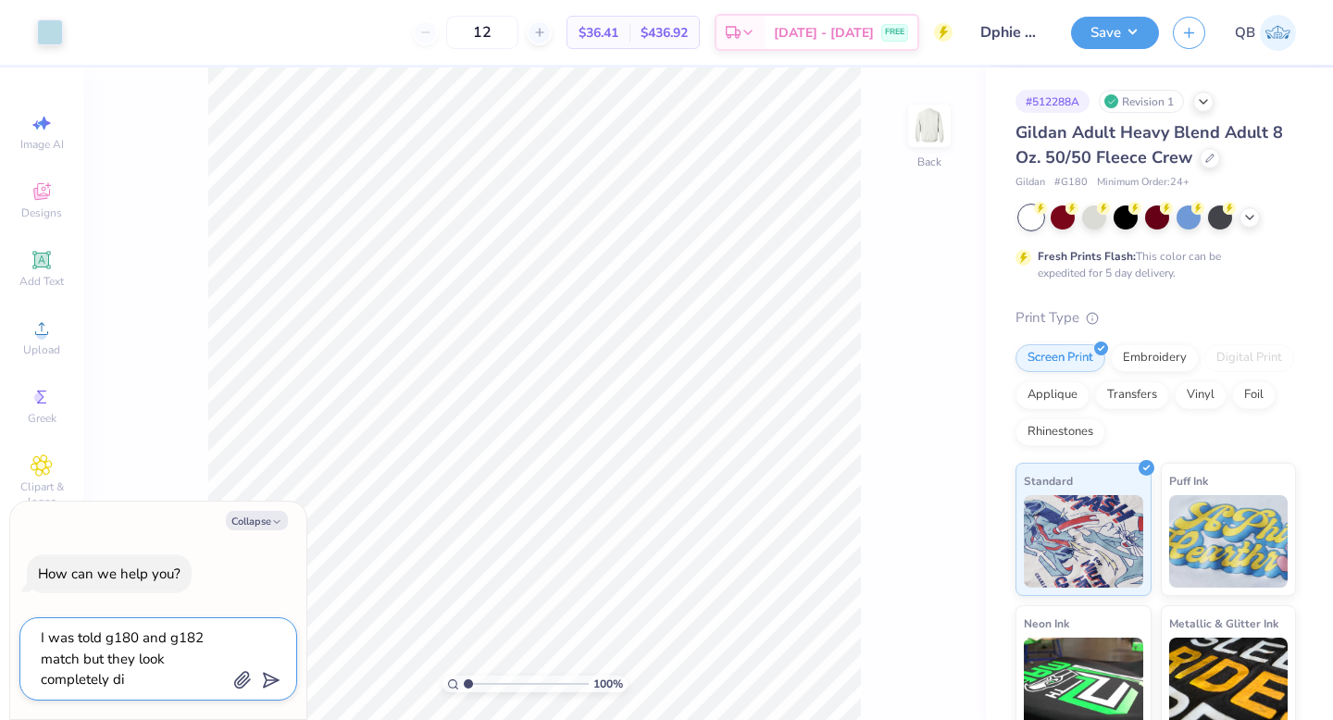
type textarea "I was told g180 and g182 match but they look completely dif"
type textarea "x"
type textarea "I was told g180 and g182 match but they look completely diff"
type textarea "x"
type textarea "I was told g180 and g182 match but they look completely diffe"
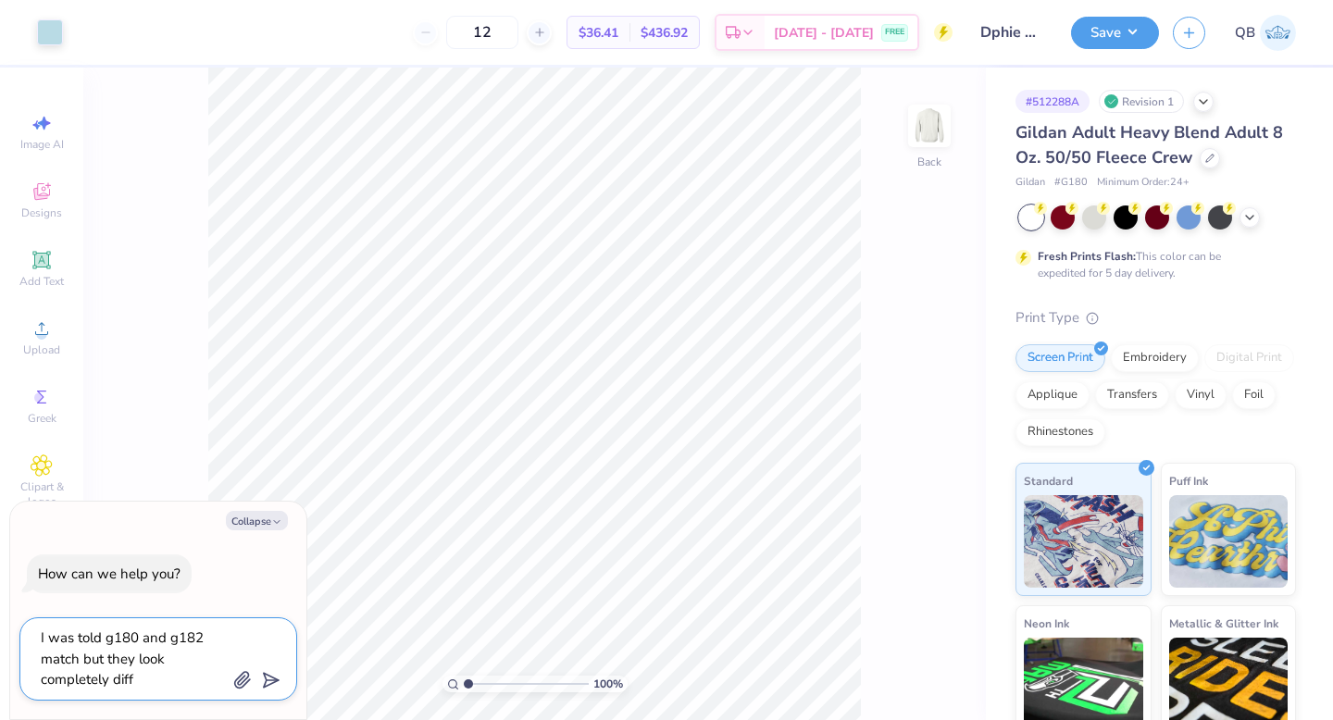
type textarea "x"
type textarea "I was told g180 and g182 match but they look completely differ"
type textarea "x"
type textarea "I was told g180 and g182 match but they look completely differe"
type textarea "x"
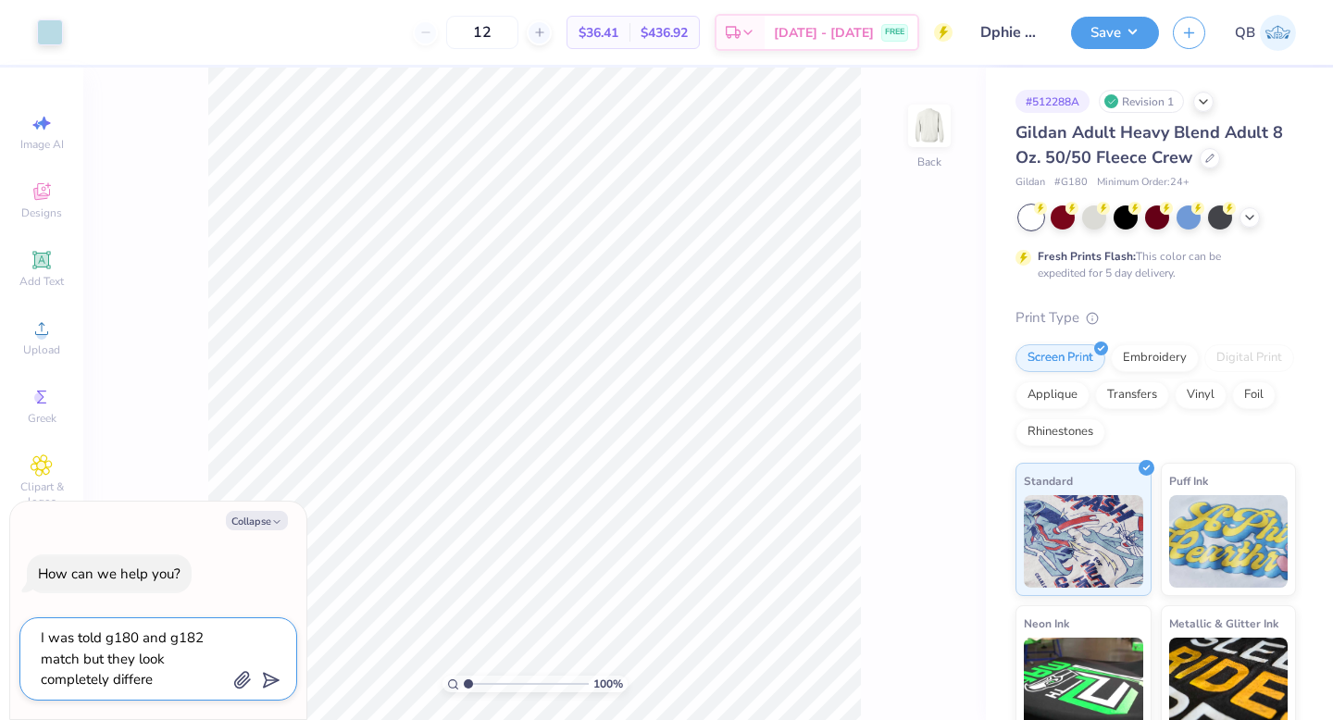
type textarea "I was told g180 and g182 match but they look completely differen"
type textarea "x"
type textarea "I was told g180 and g182 match but they look completely different"
type textarea "x"
type textarea "I was told g180 and g182 match but they look completely different"
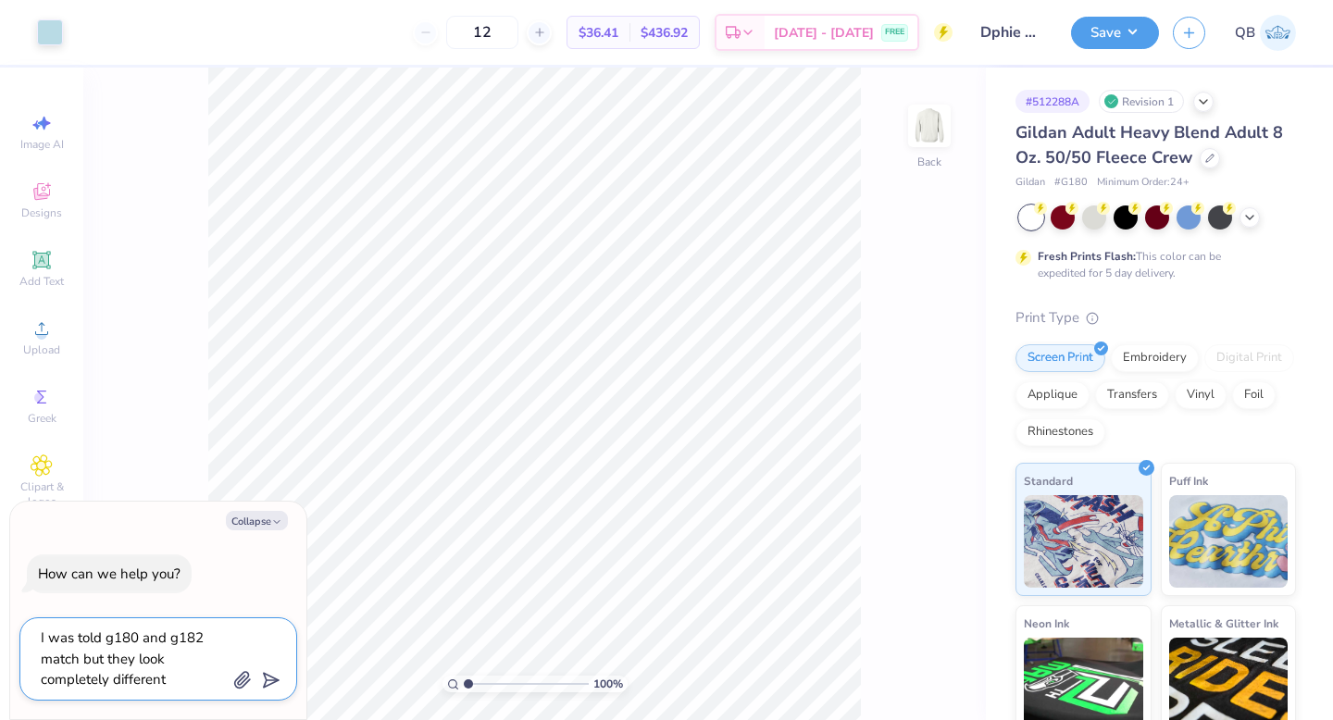
type textarea "x"
type textarea "I was told g180 and g182 match but they look completely different"
type textarea "x"
type textarea "I was told g180 and g182 match but they look completely different,"
type textarea "x"
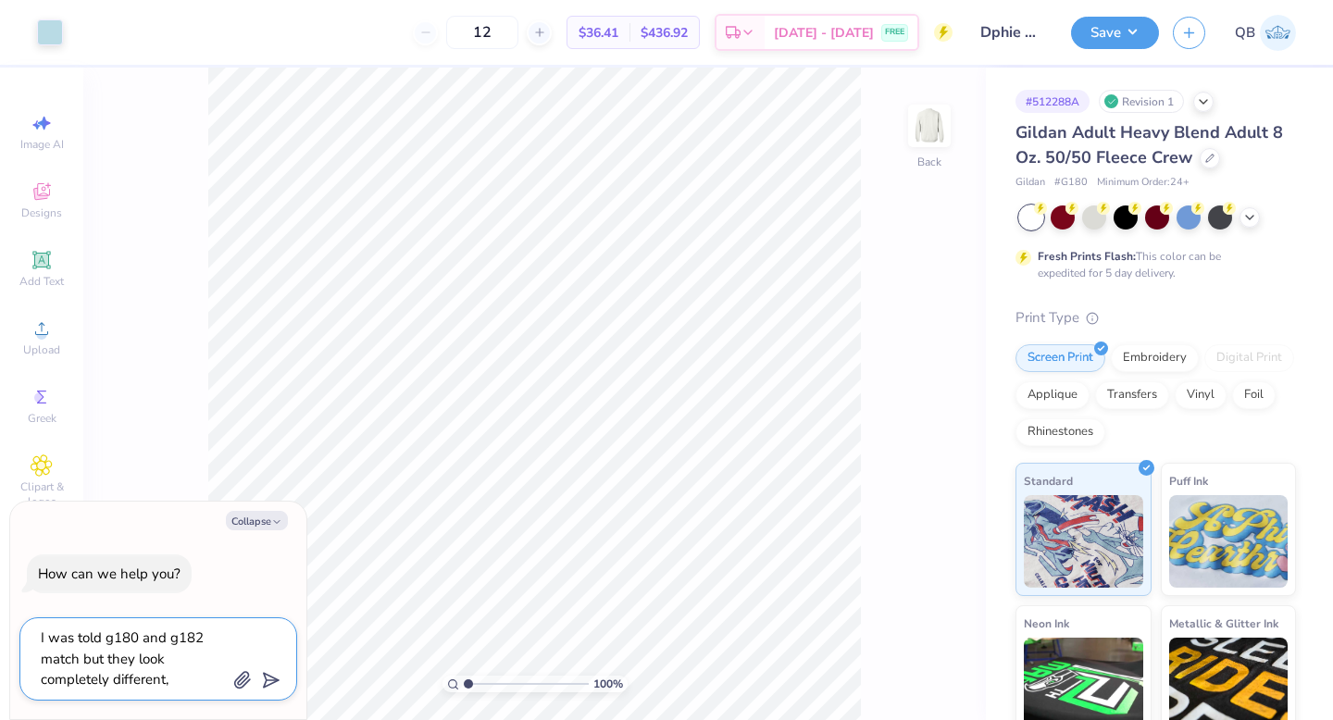
type textarea "I was told g180 and g182 match but they look completely different,"
type textarea "x"
type textarea "I was told g180 and g182 match but they look completely different, i"
type textarea "x"
type textarea "I was told g180 and g182 match but they look completely different, is"
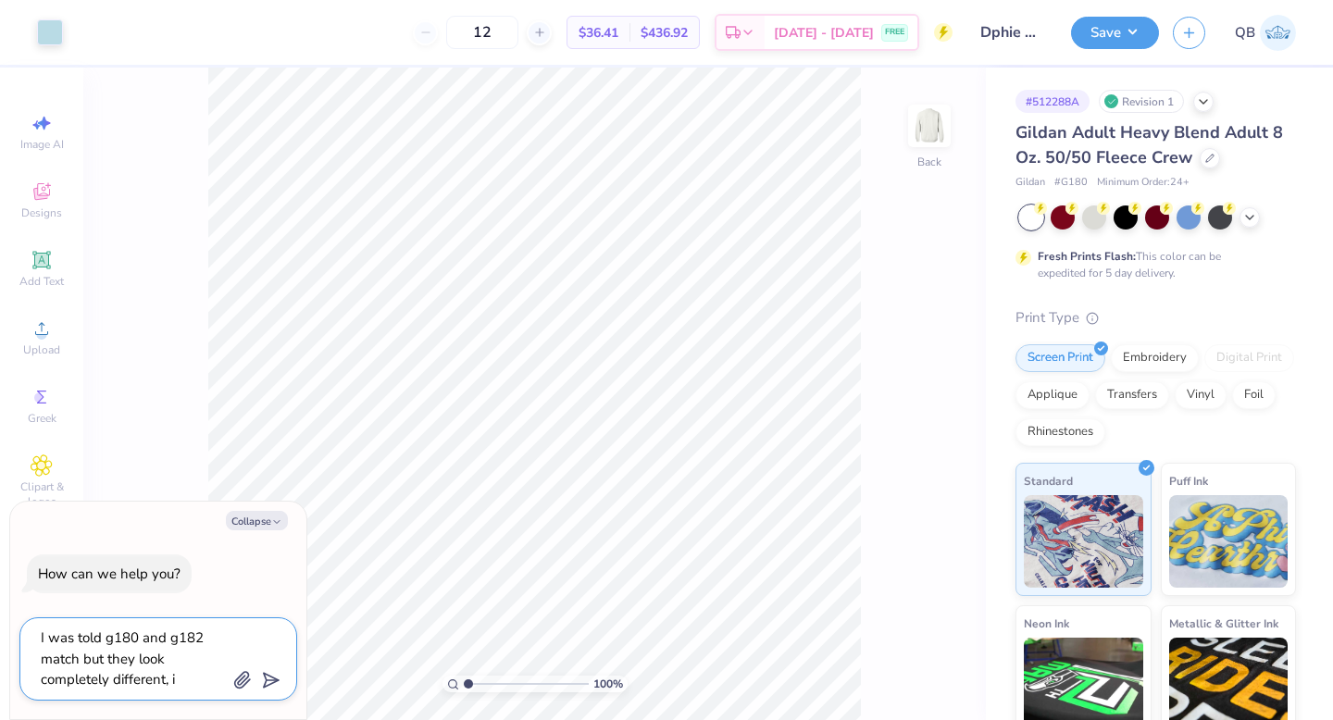
type textarea "x"
type textarea "I was told g180 and g182 match but they look completely different, is"
type textarea "x"
type textarea "I was told g180 and g182 match but they look completely different, is t"
type textarea "x"
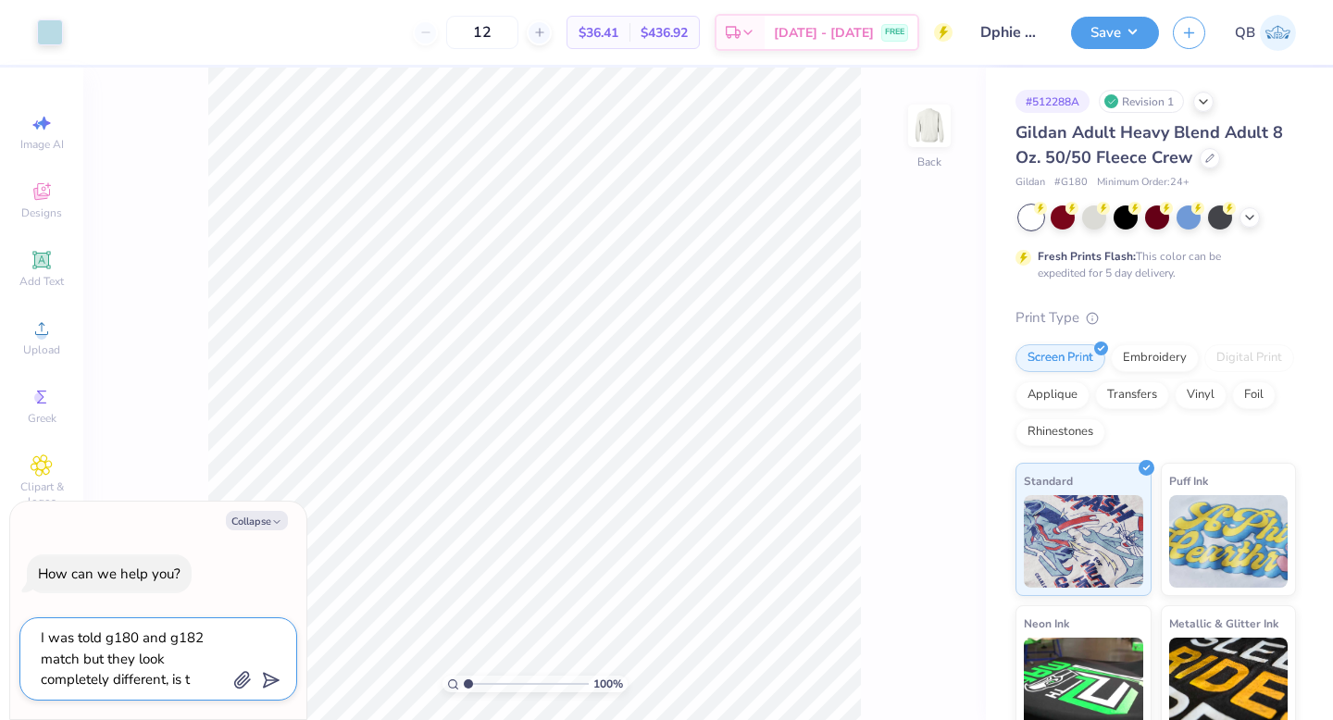
type textarea "I was told g180 and g182 match but they look completely different, is th"
type textarea "x"
type textarea "I was told g180 and g182 match but they look completely different, is thi"
type textarea "x"
type textarea "I was told g180 and g182 match but they look completely different, is this"
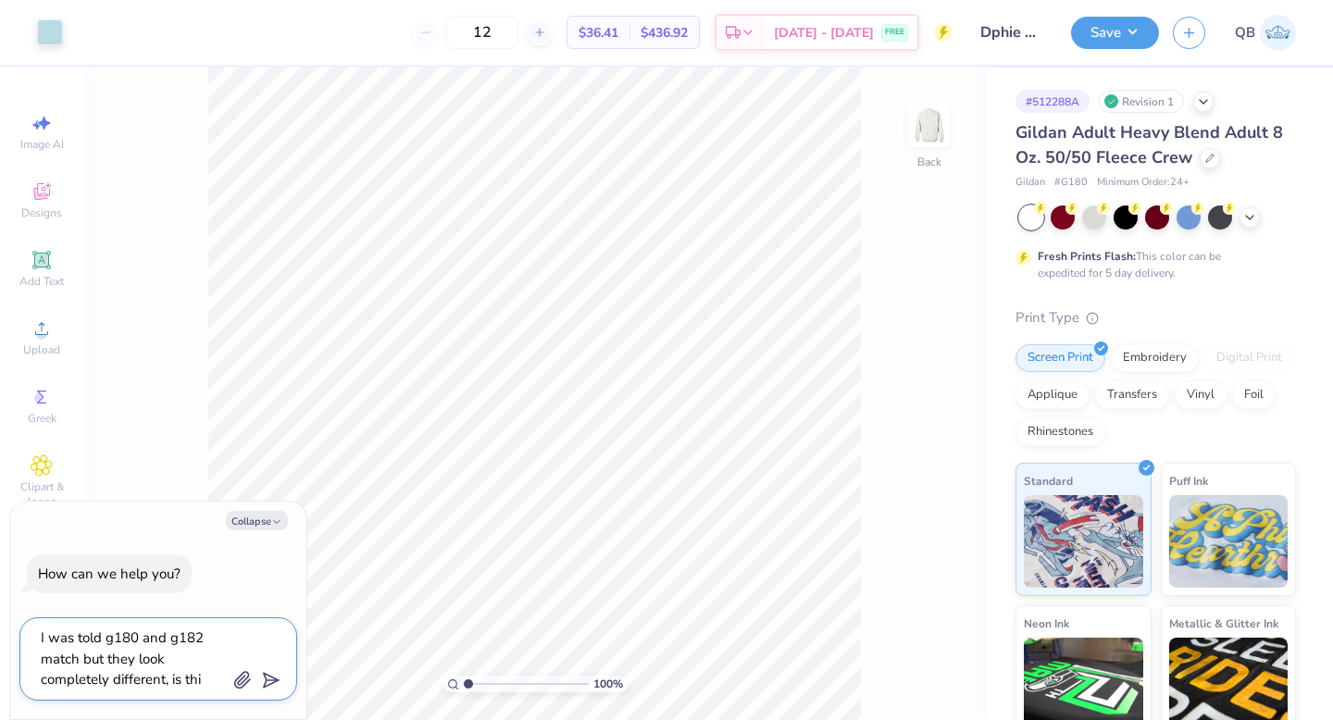
type textarea "x"
type textarea "I was told g180 and g182 match but they look completely different, is this"
type textarea "x"
type textarea "I was told g180 and g182 match but they look completely different, is this c"
type textarea "x"
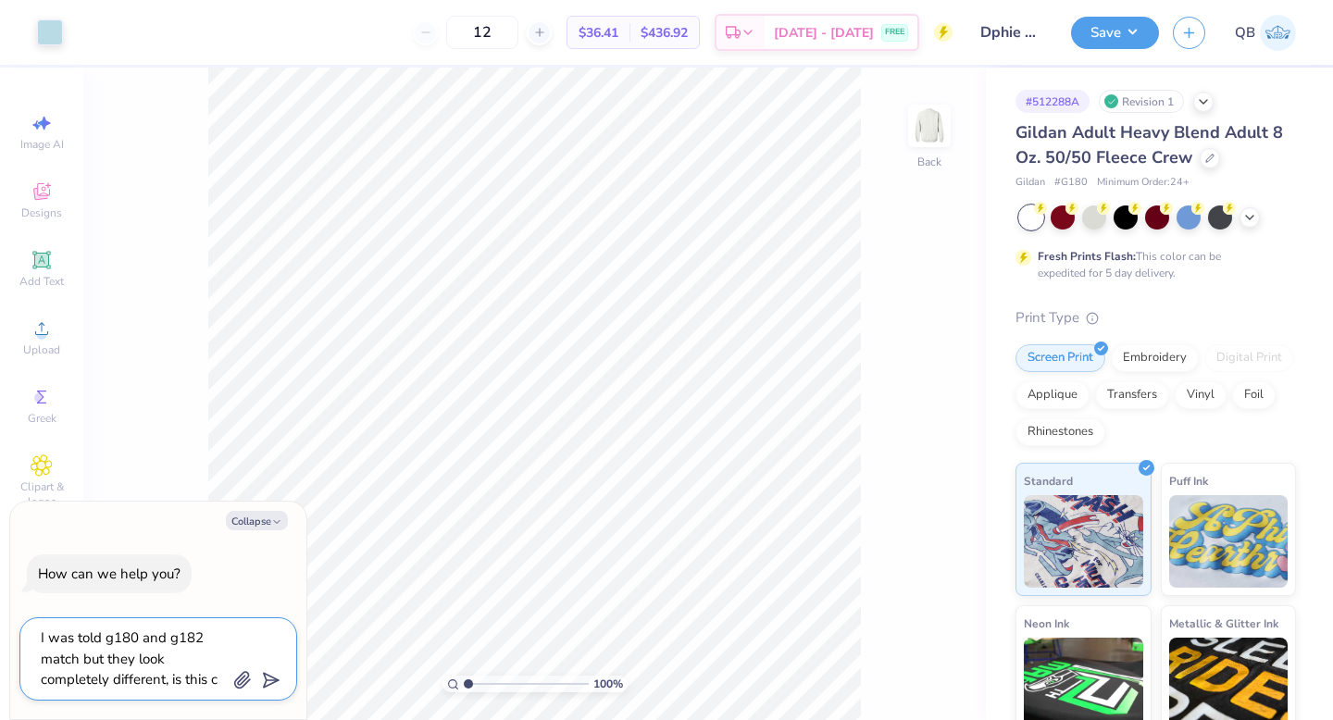
type textarea "I was told g180 and g182 match but they look completely different, is this cr"
type textarea "x"
type textarea "I was told g180 and g182 match but they look completely different, is this cre"
type textarea "x"
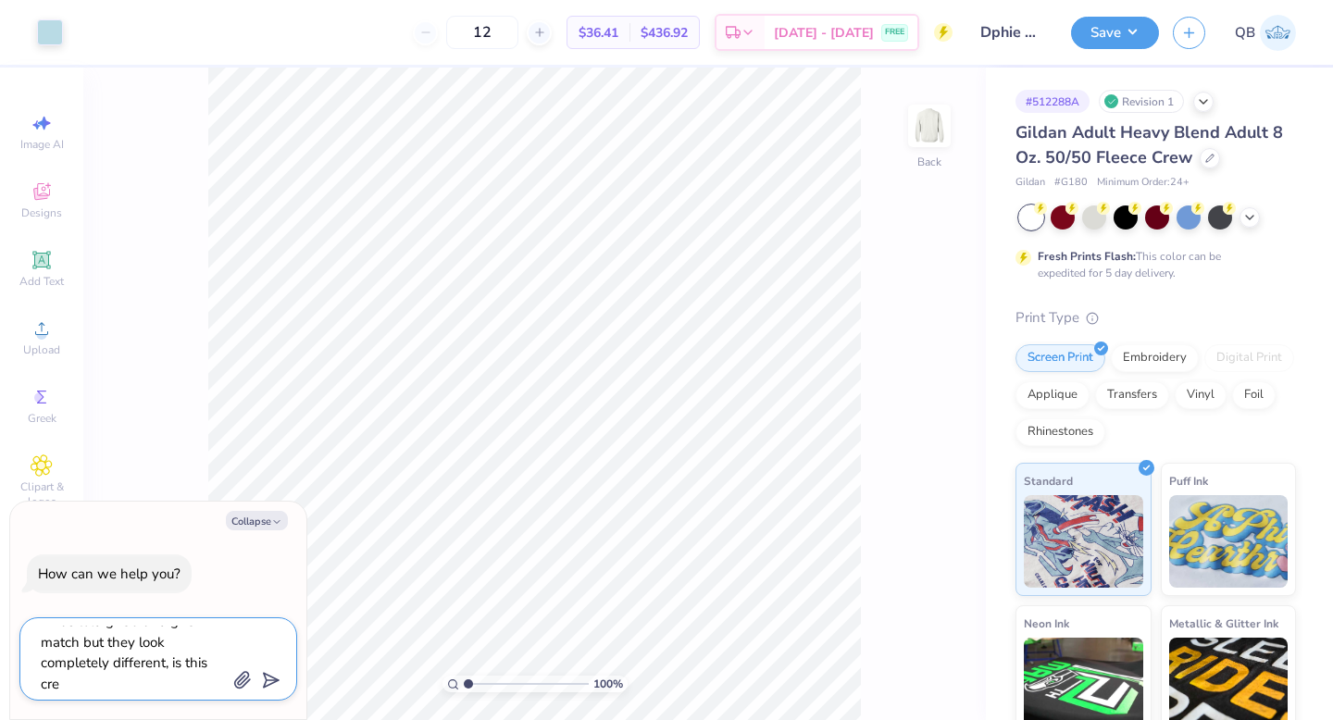
type textarea "I was told g180 and g182 match but they look completely different, is this crew"
type textarea "x"
type textarea "I was told g180 and g182 match but they look completely different, is this crewn"
type textarea "x"
type textarea "I was told g180 and g182 match but they look completely different, is this crew…"
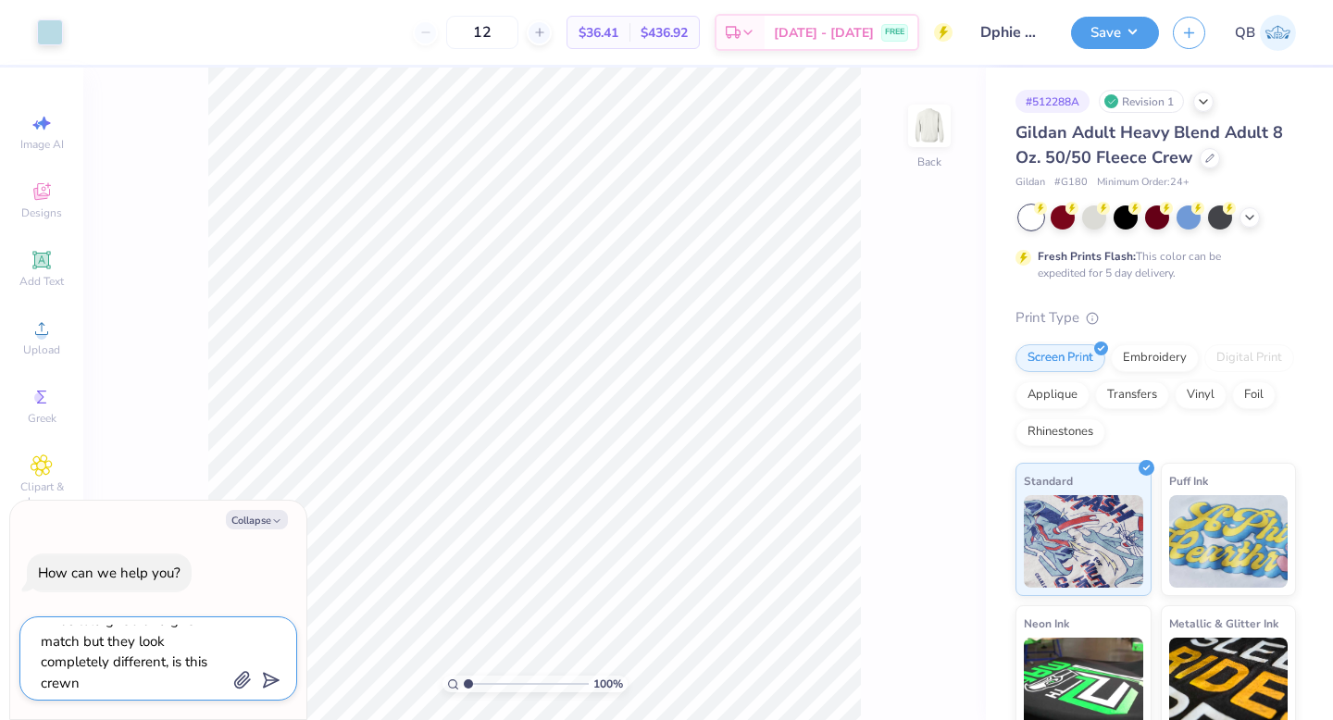
type textarea "x"
type textarea "I was told g180 and g182 match but they look completely different, is this crew…"
type textarea "x"
type textarea "I was told g180 and g182 match but they look completely different, is this crew…"
type textarea "x"
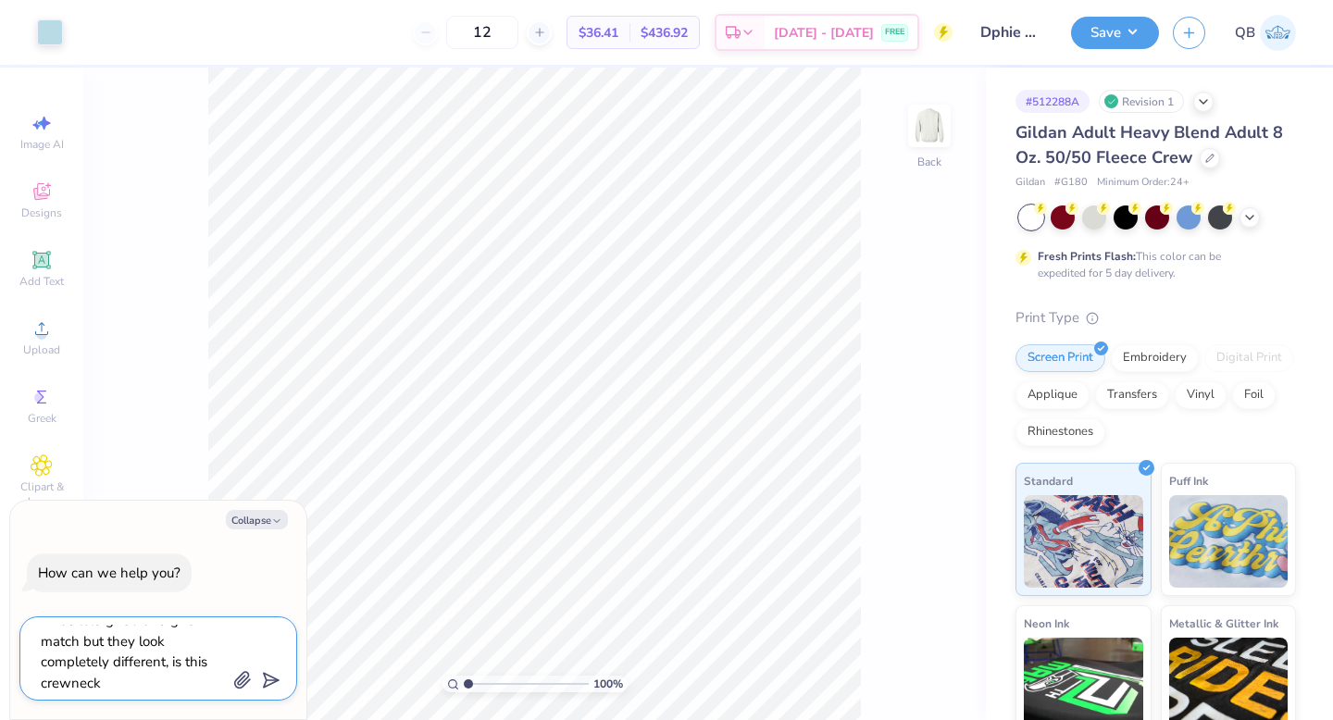
type textarea "I was told g180 and g182 match but they look completely different, is this crew…"
type textarea "x"
type textarea "I was told g180 and g182 match but they look completely different, is this crew…"
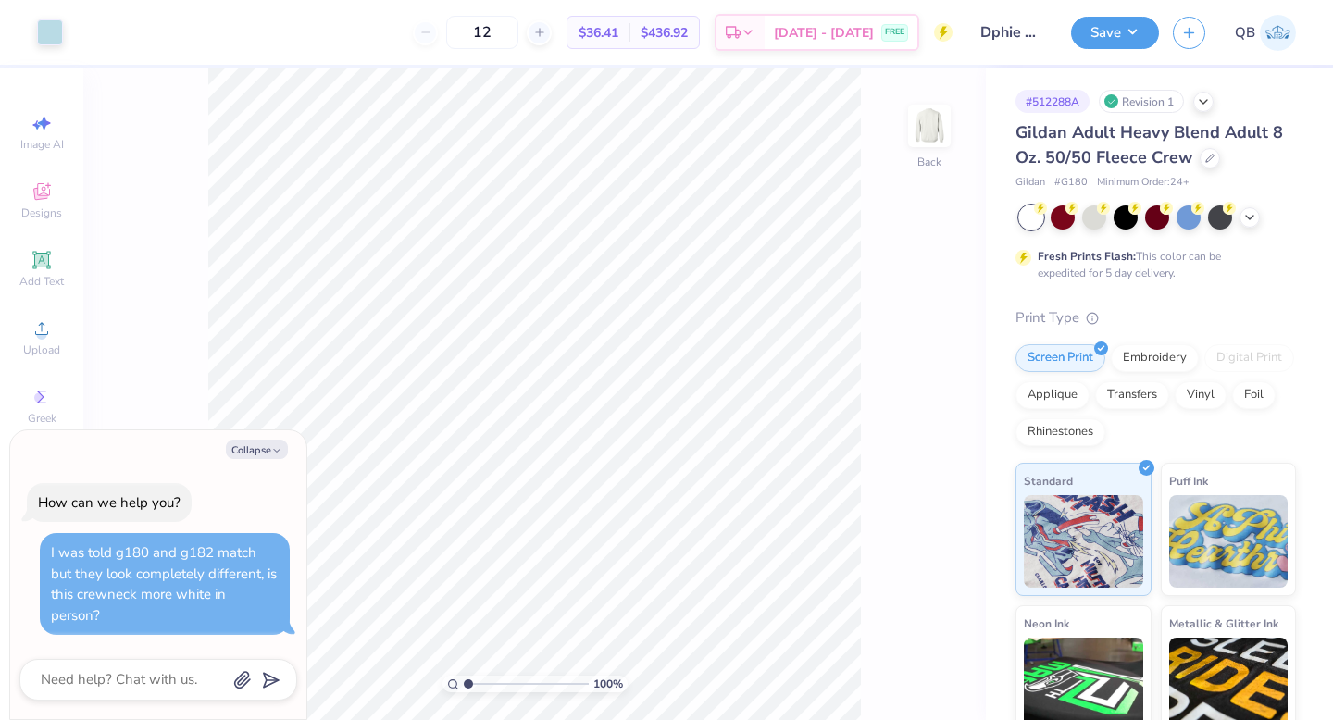
scroll to position [0, 0]
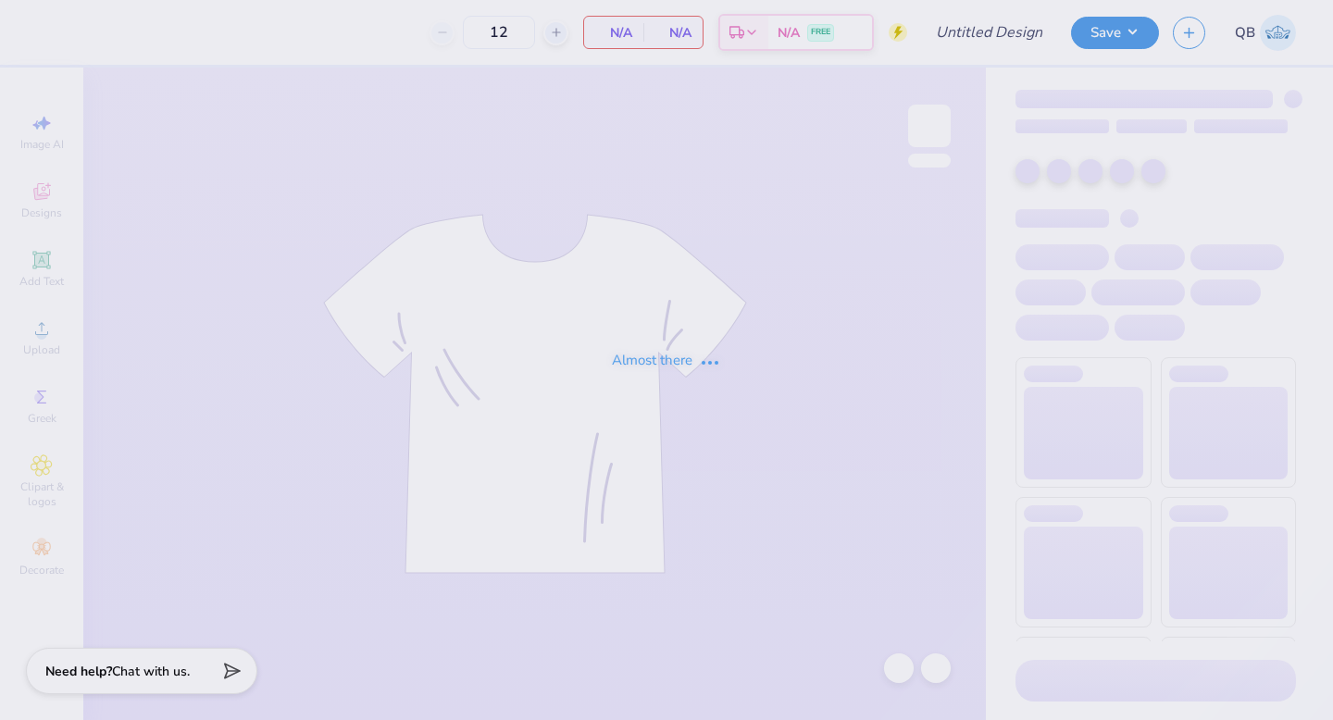
type input "dphie bid day hoodie"
type input "24"
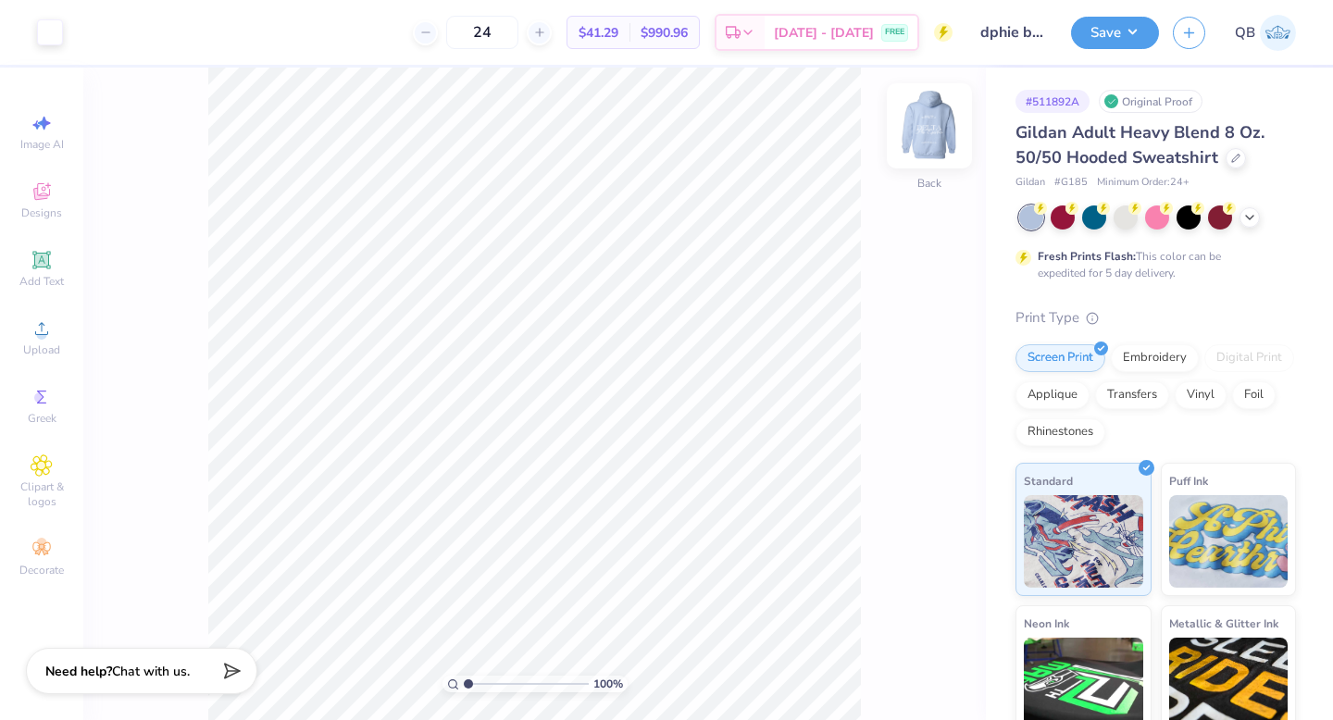
click at [920, 133] on img at bounding box center [929, 126] width 74 height 74
